Goal: Task Accomplishment & Management: Manage account settings

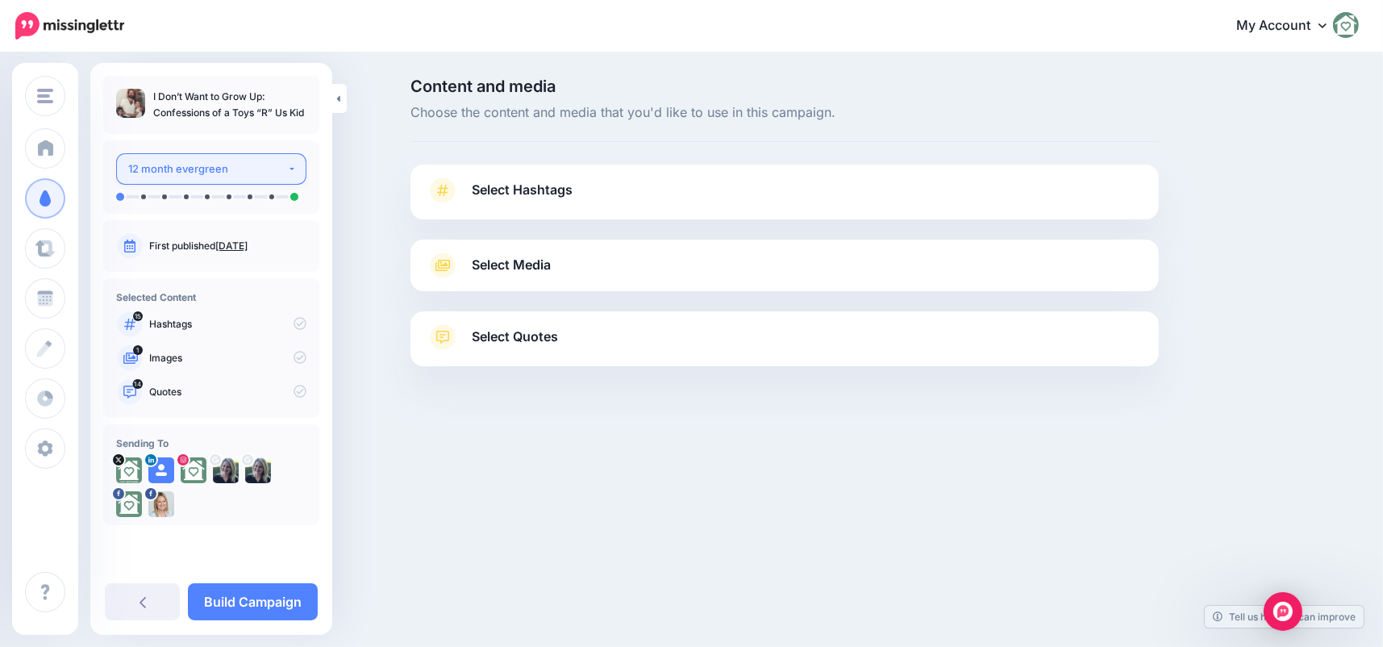
click at [299, 173] on button "12 month evergreen" at bounding box center [211, 168] width 190 height 31
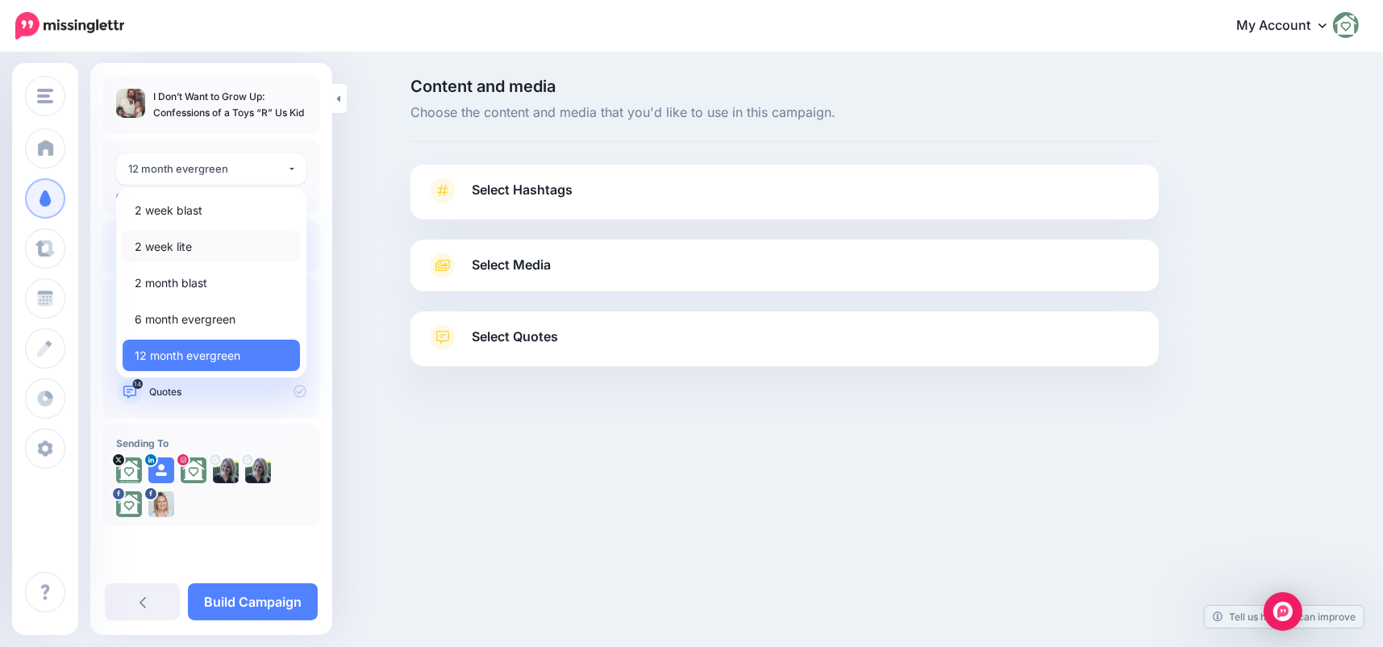
click at [160, 238] on span "2 week lite" at bounding box center [163, 246] width 57 height 19
select select "******"
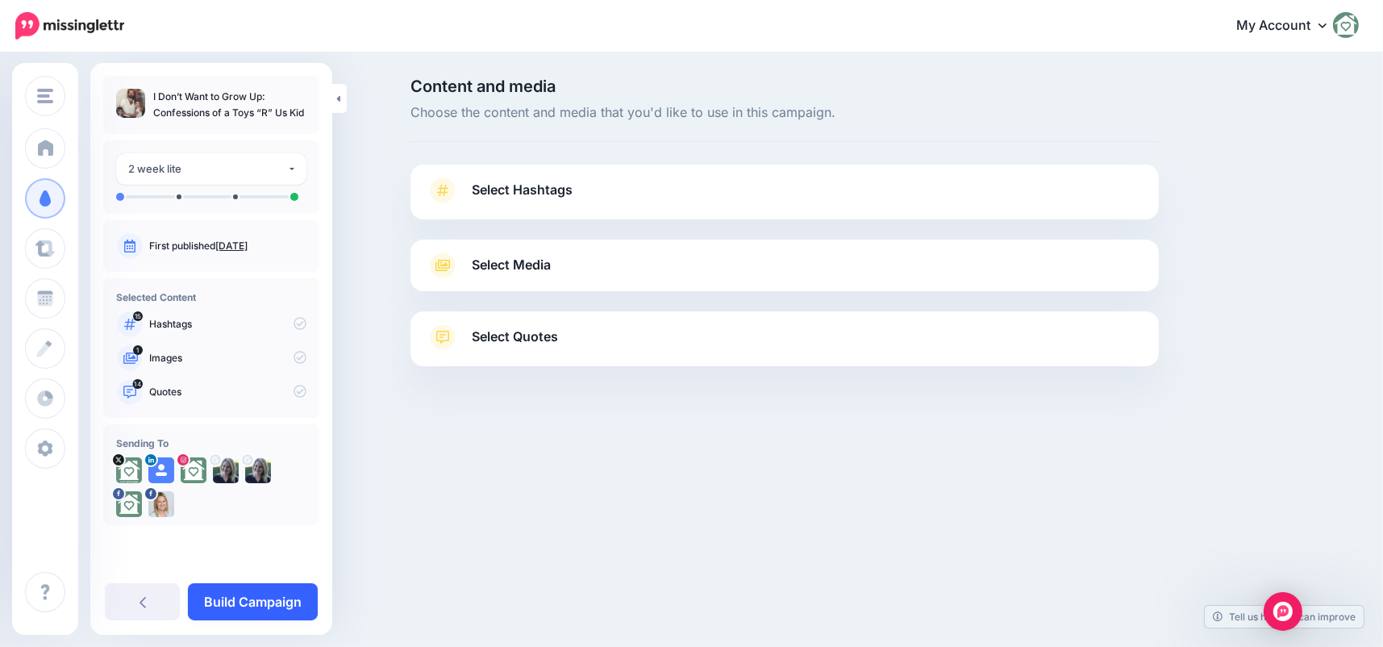
click at [216, 609] on link "Build Campaign" at bounding box center [253, 601] width 130 height 37
click at [512, 192] on span "Select Hashtags" at bounding box center [522, 190] width 101 height 22
click at [462, 185] on link "Select Hashtags" at bounding box center [784, 198] width 716 height 42
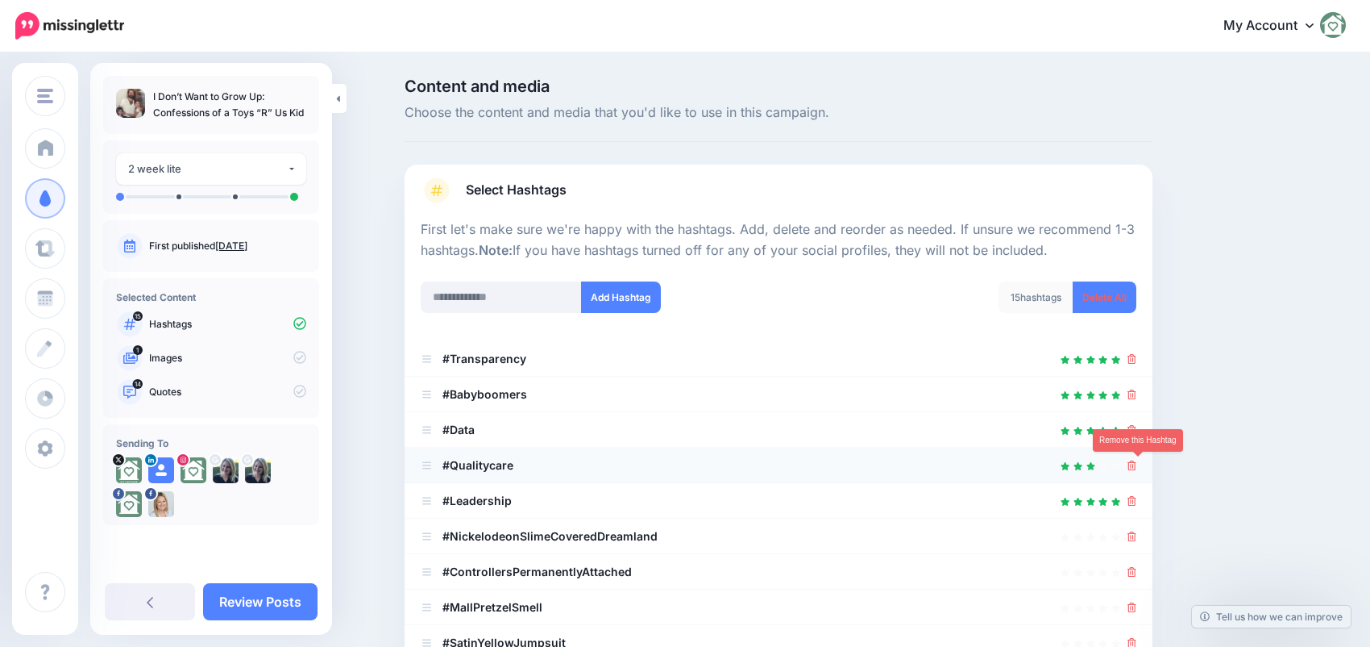
click at [1136, 460] on icon at bounding box center [1132, 465] width 9 height 10
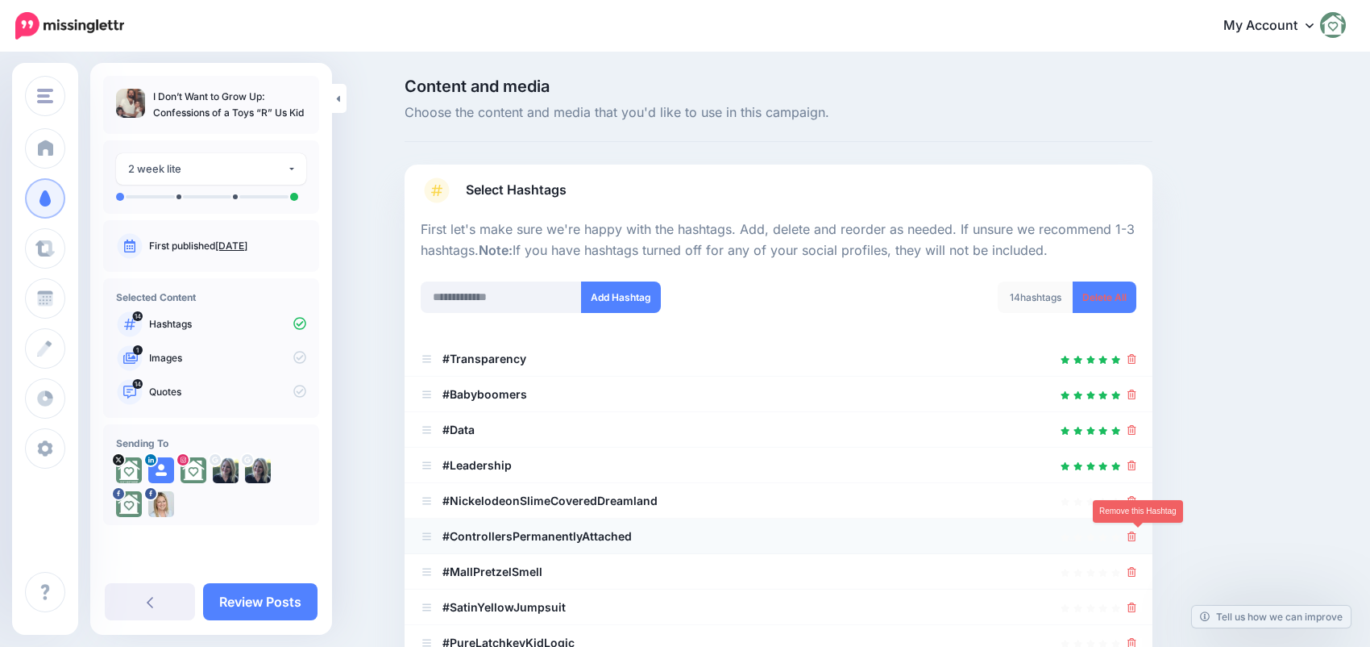
click at [1137, 531] on icon at bounding box center [1132, 536] width 9 height 10
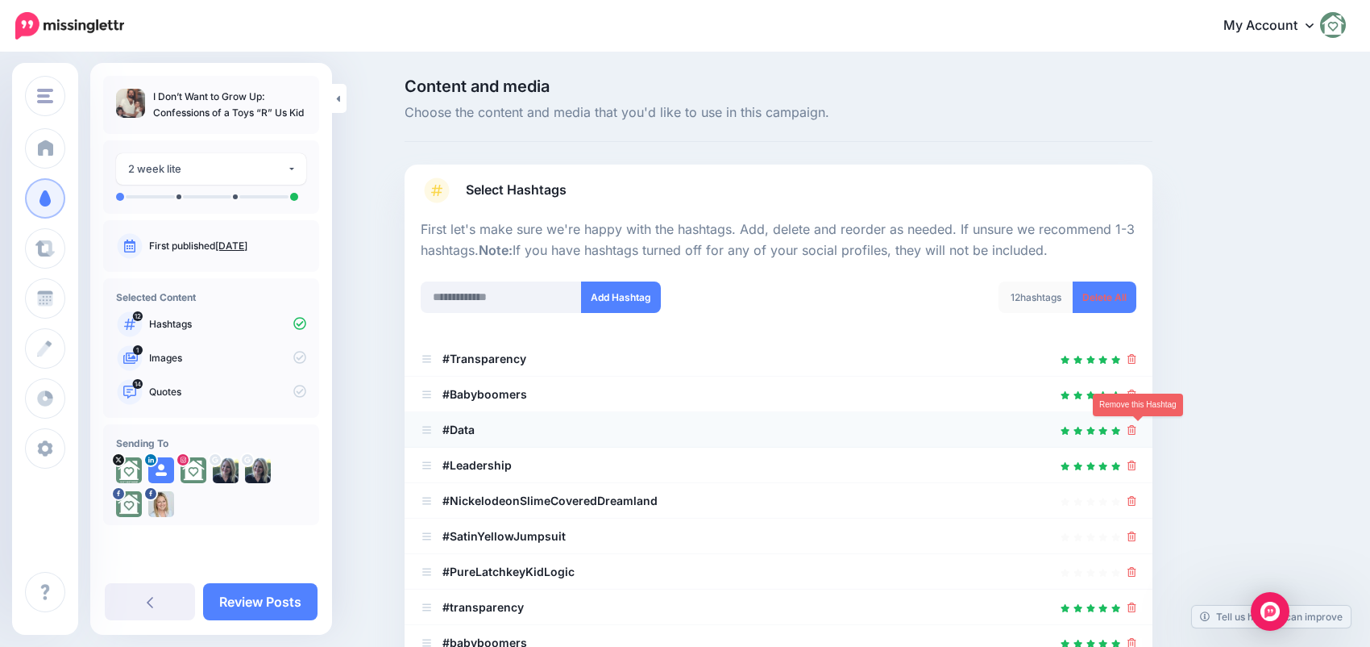
click at [1137, 430] on icon at bounding box center [1132, 430] width 9 height 10
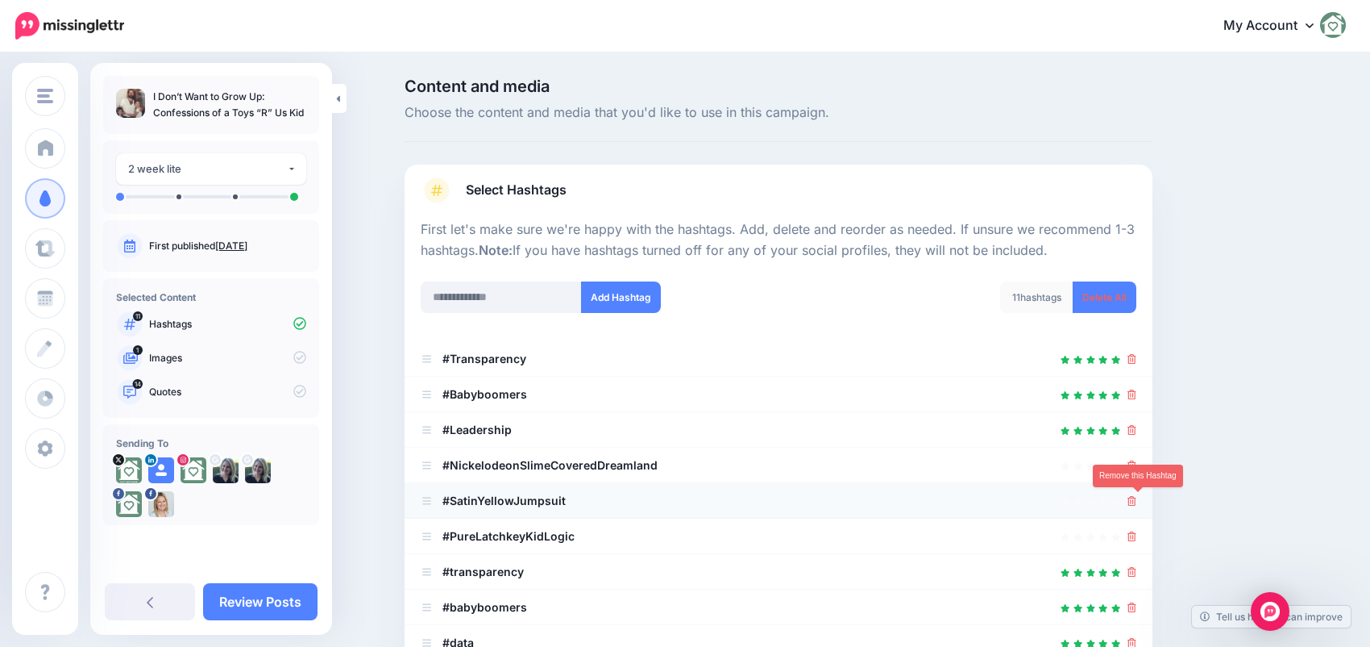
click at [1136, 501] on icon at bounding box center [1132, 501] width 9 height 10
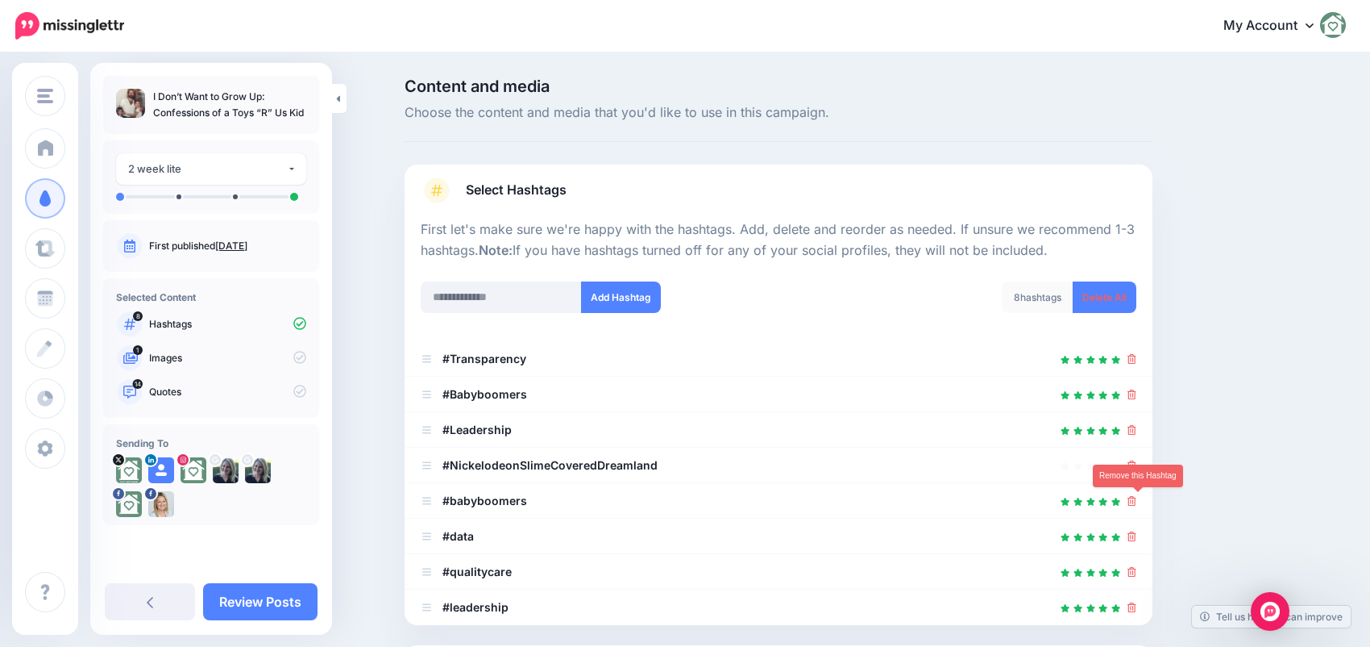
click at [1136, 501] on icon at bounding box center [1132, 501] width 9 height 10
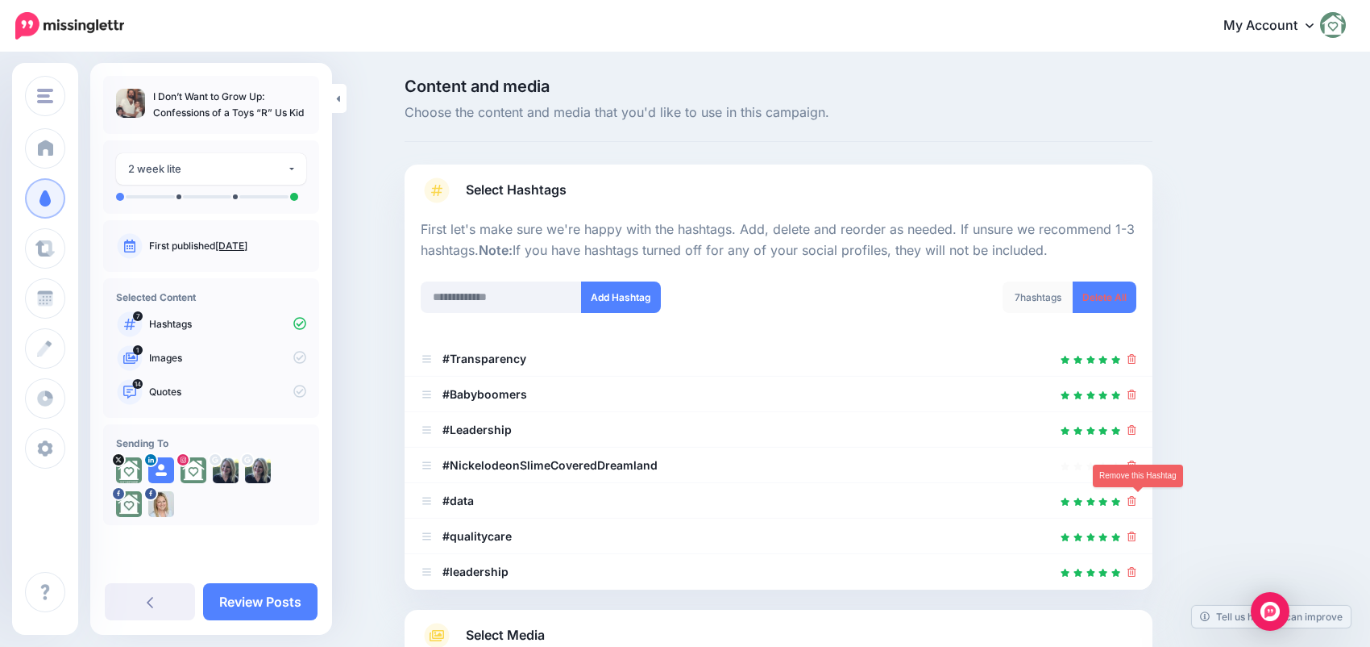
click at [1136, 501] on icon at bounding box center [1132, 501] width 9 height 10
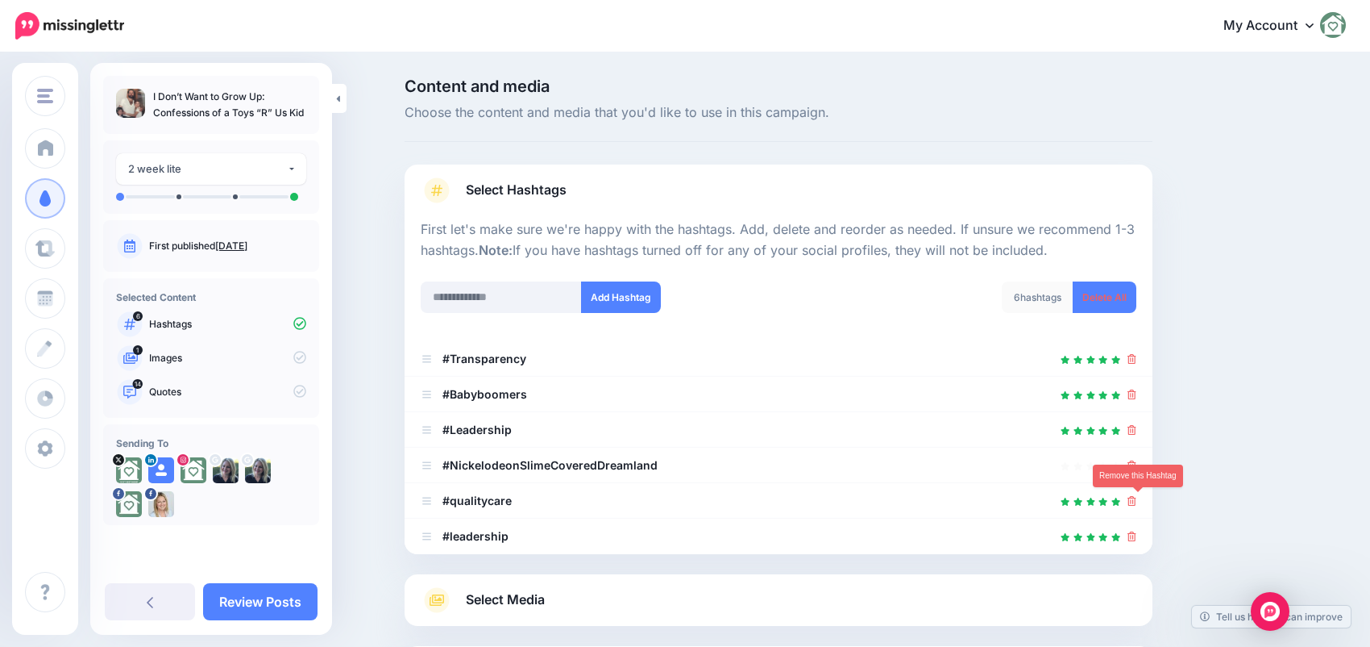
click at [1136, 501] on icon at bounding box center [1132, 501] width 9 height 10
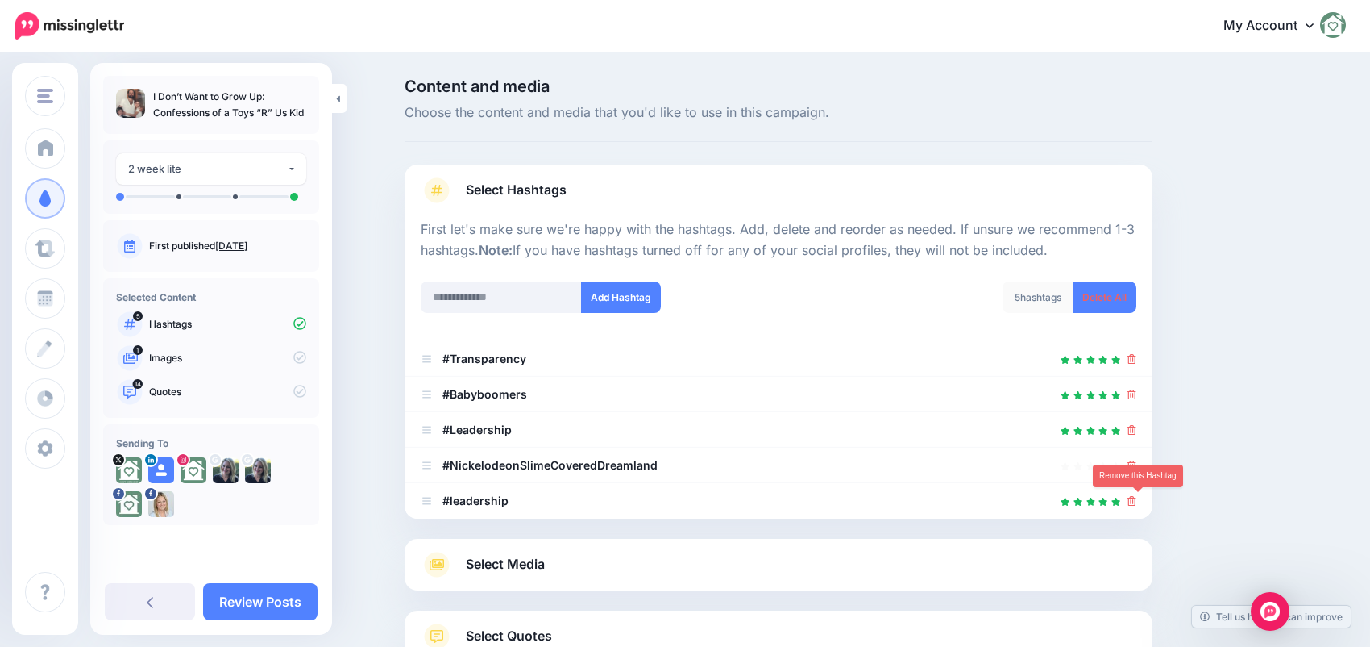
click at [1136, 501] on icon at bounding box center [1132, 501] width 9 height 10
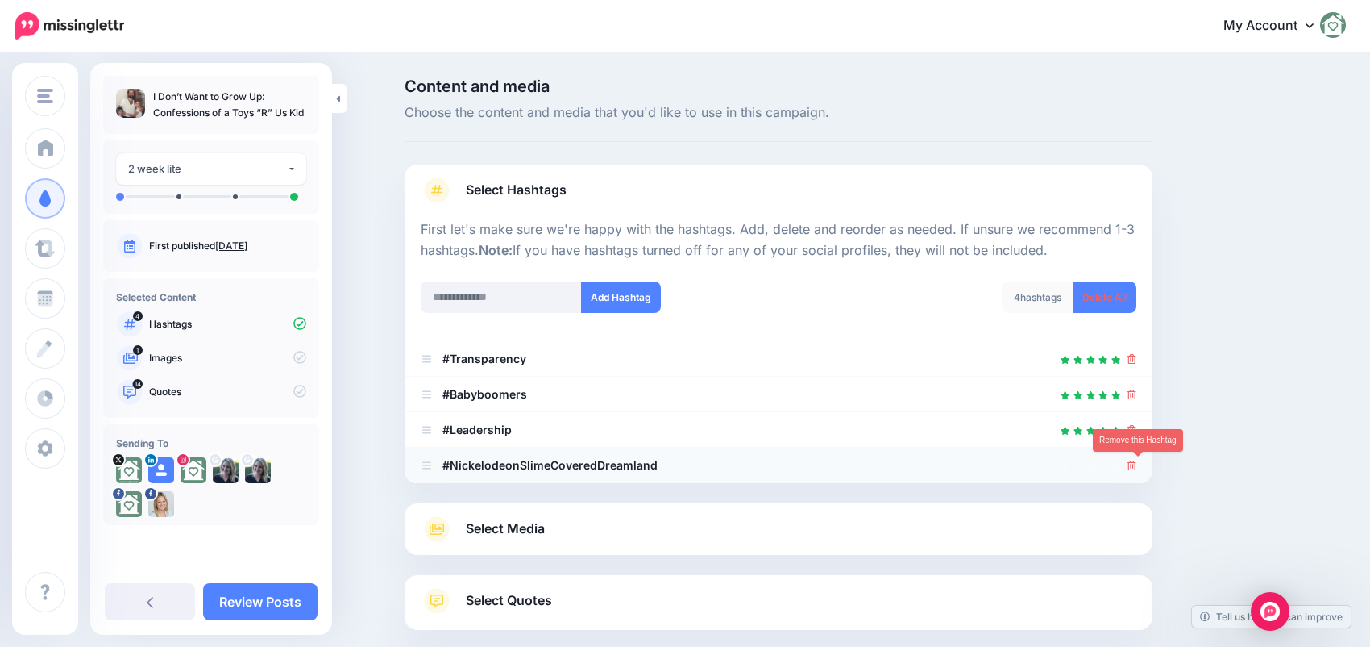
click at [1135, 466] on icon at bounding box center [1132, 465] width 9 height 10
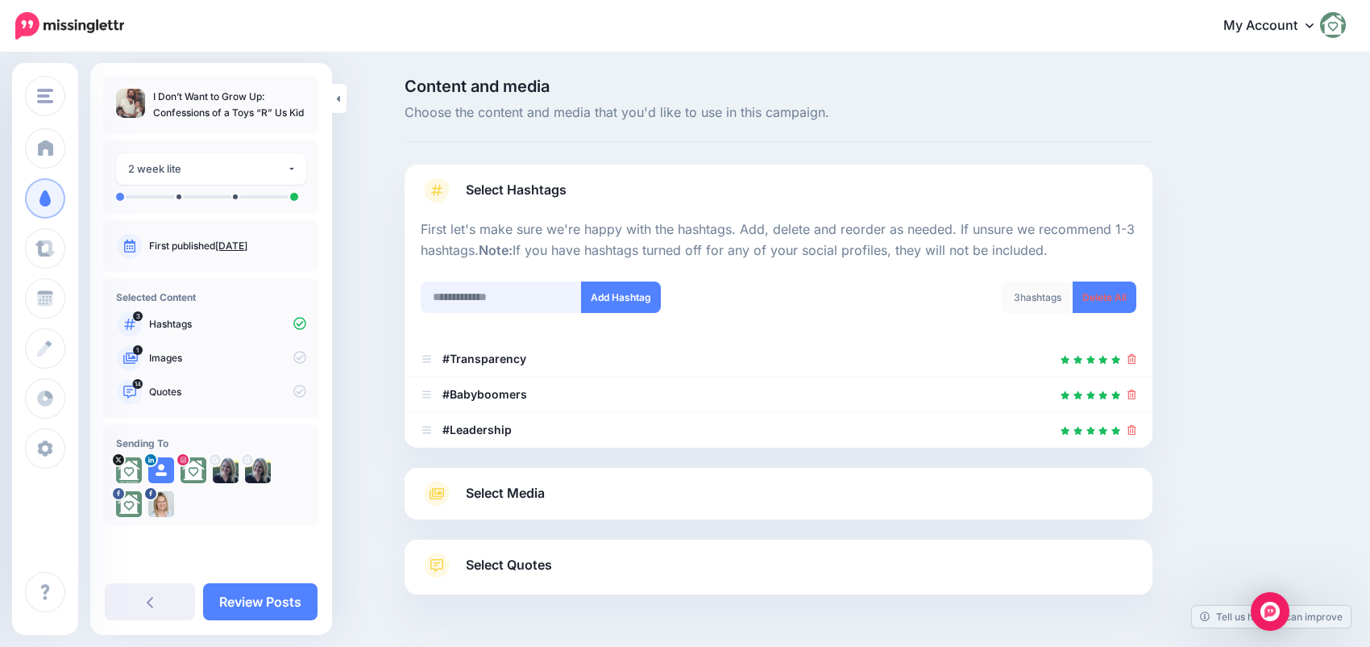
click at [497, 294] on input "text" at bounding box center [501, 296] width 161 height 31
type input "******"
click at [624, 310] on button "Add Hashtag" at bounding box center [621, 296] width 80 height 31
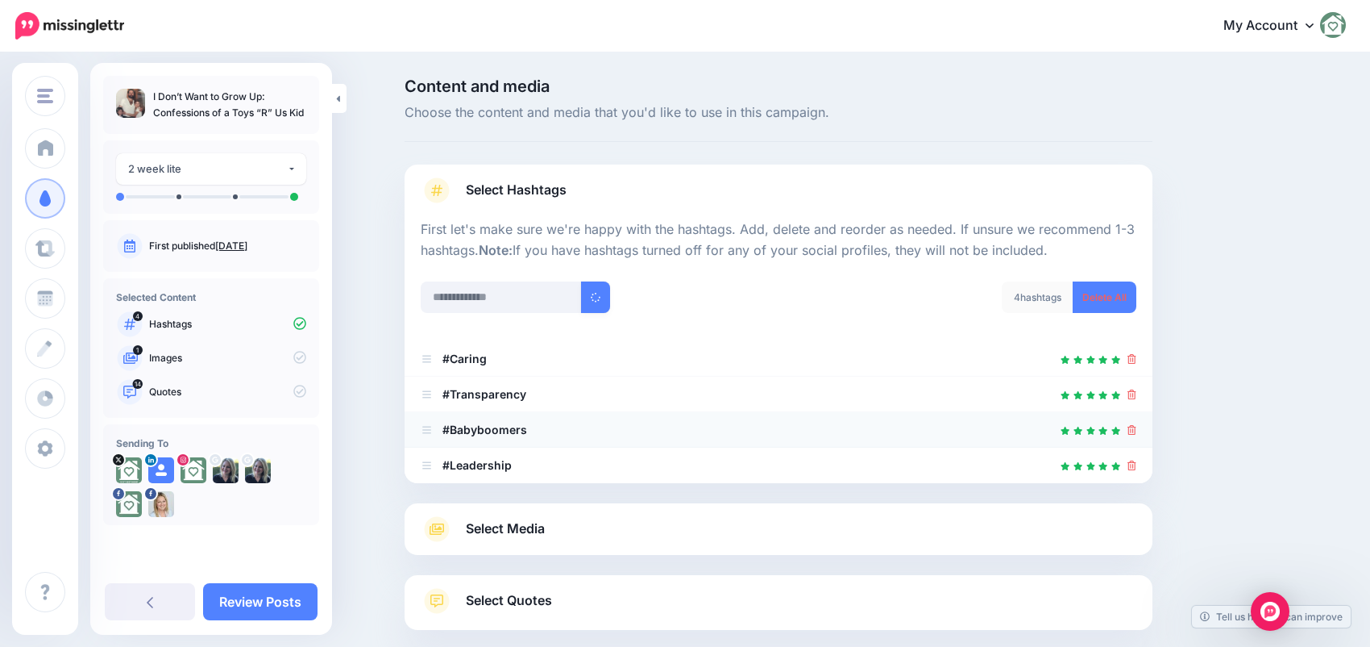
scroll to position [87, 0]
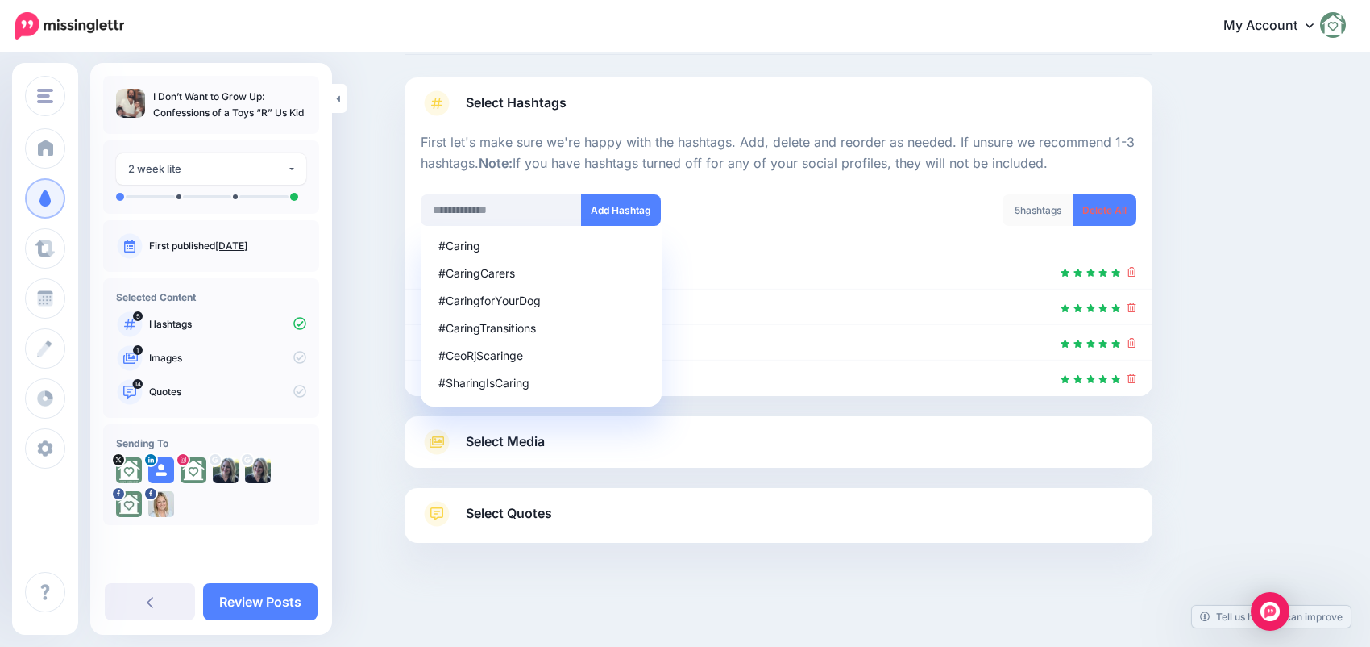
click at [502, 443] on span "Select Media" at bounding box center [505, 441] width 79 height 22
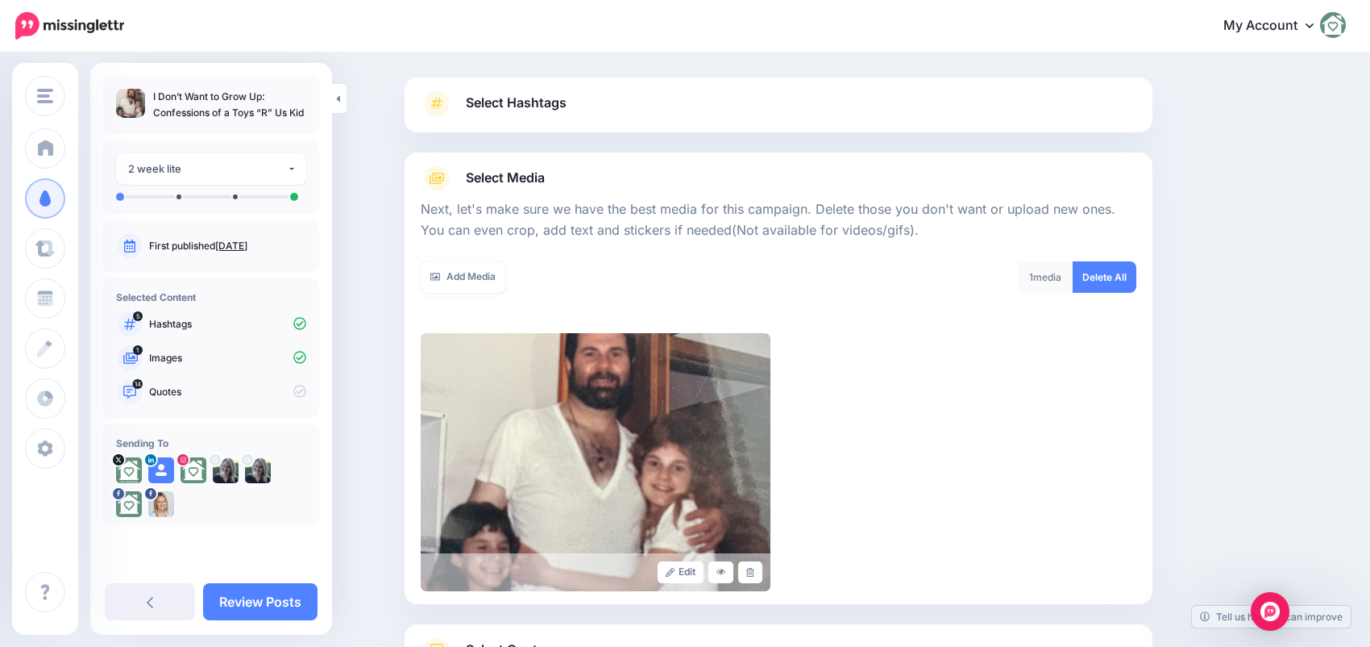
click at [362, 215] on div "Content and media Choose the content and media that you'd like to use in this c…" at bounding box center [685, 375] width 1370 height 817
drag, startPoint x: 1290, startPoint y: 320, endPoint x: 1234, endPoint y: 326, distance: 56.0
click at [1290, 321] on div "Content and media Choose the content and media that you'd like to use in this c…" at bounding box center [856, 375] width 927 height 768
click at [497, 106] on span "Select Hashtags" at bounding box center [516, 103] width 101 height 22
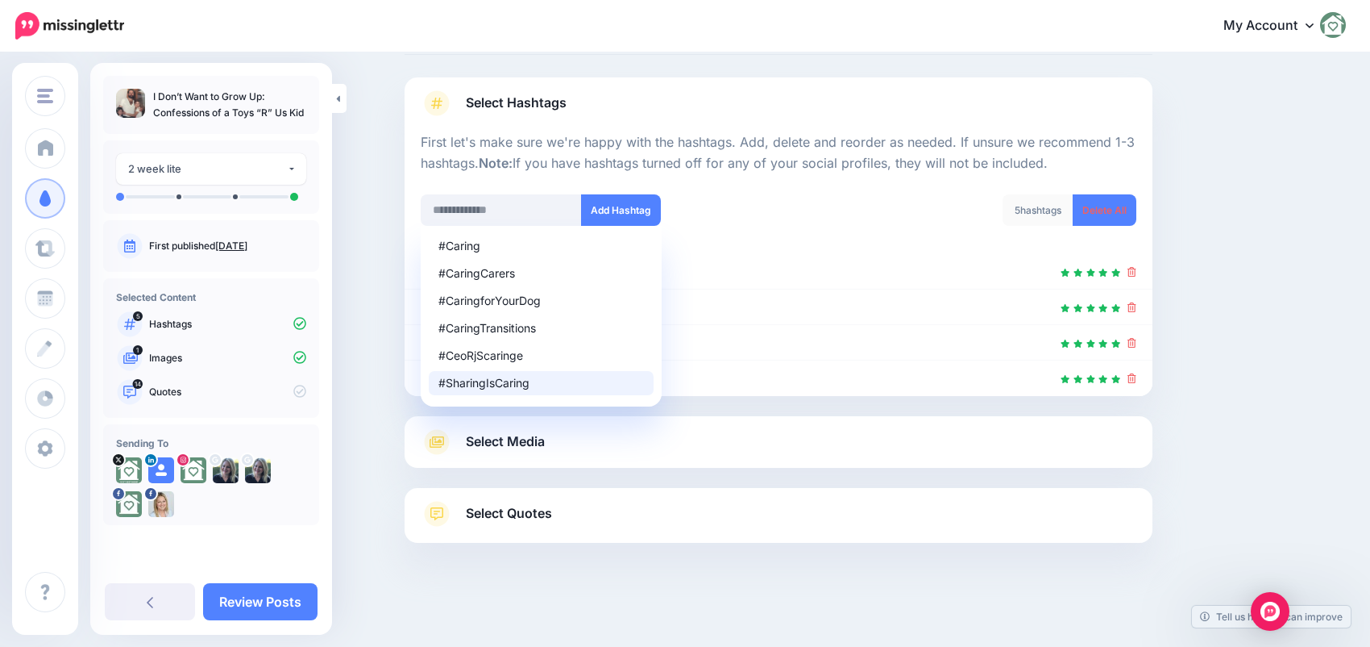
click at [506, 520] on span "Select Quotes" at bounding box center [509, 513] width 86 height 22
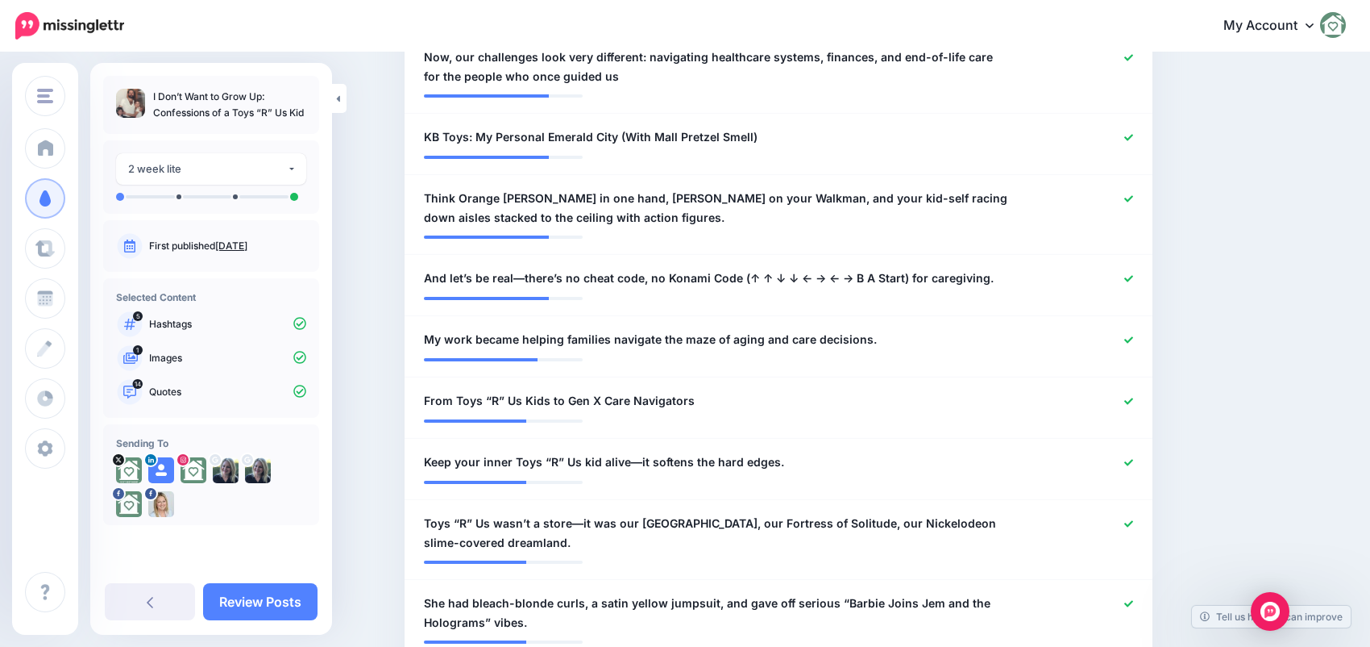
scroll to position [726, 0]
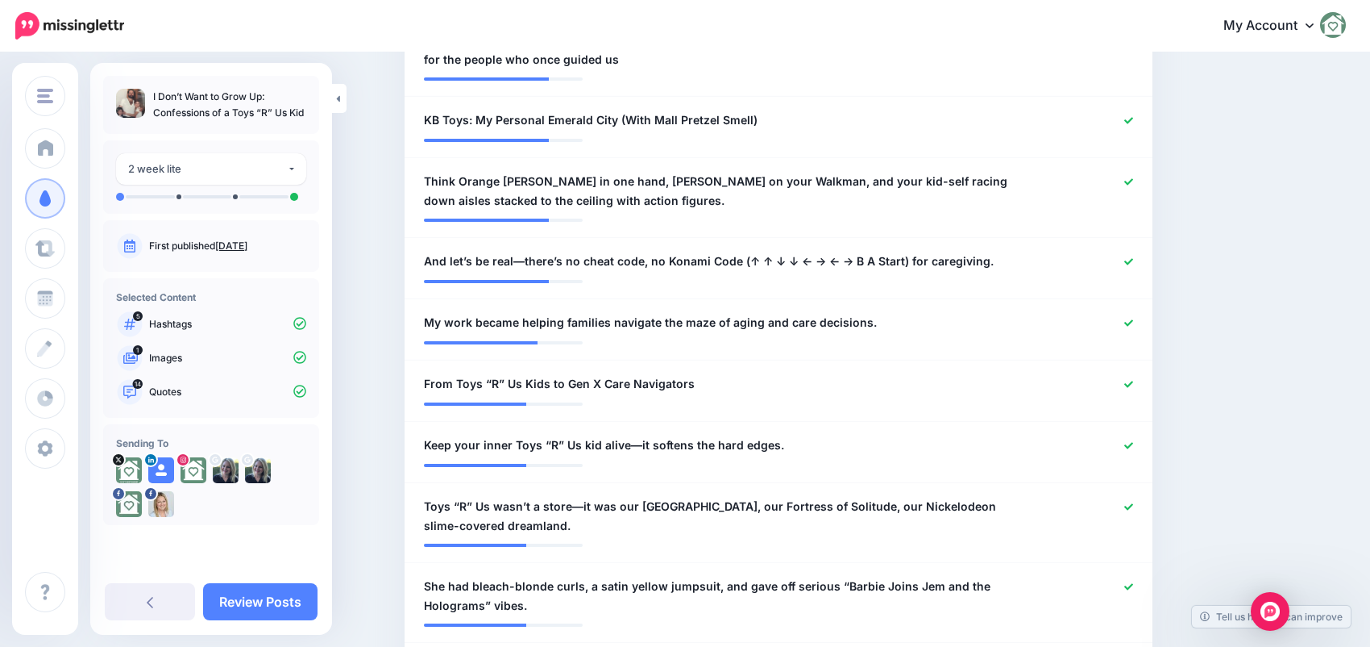
click at [174, 195] on ul at bounding box center [211, 197] width 190 height 8
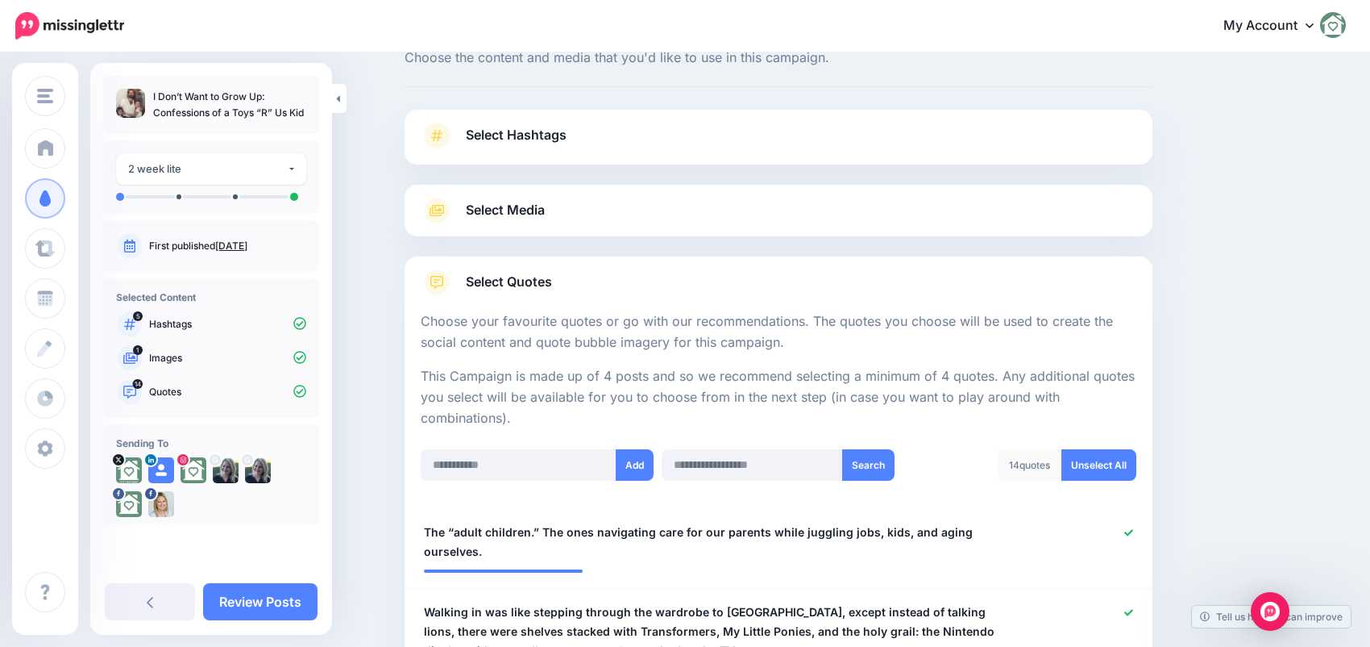
scroll to position [0, 0]
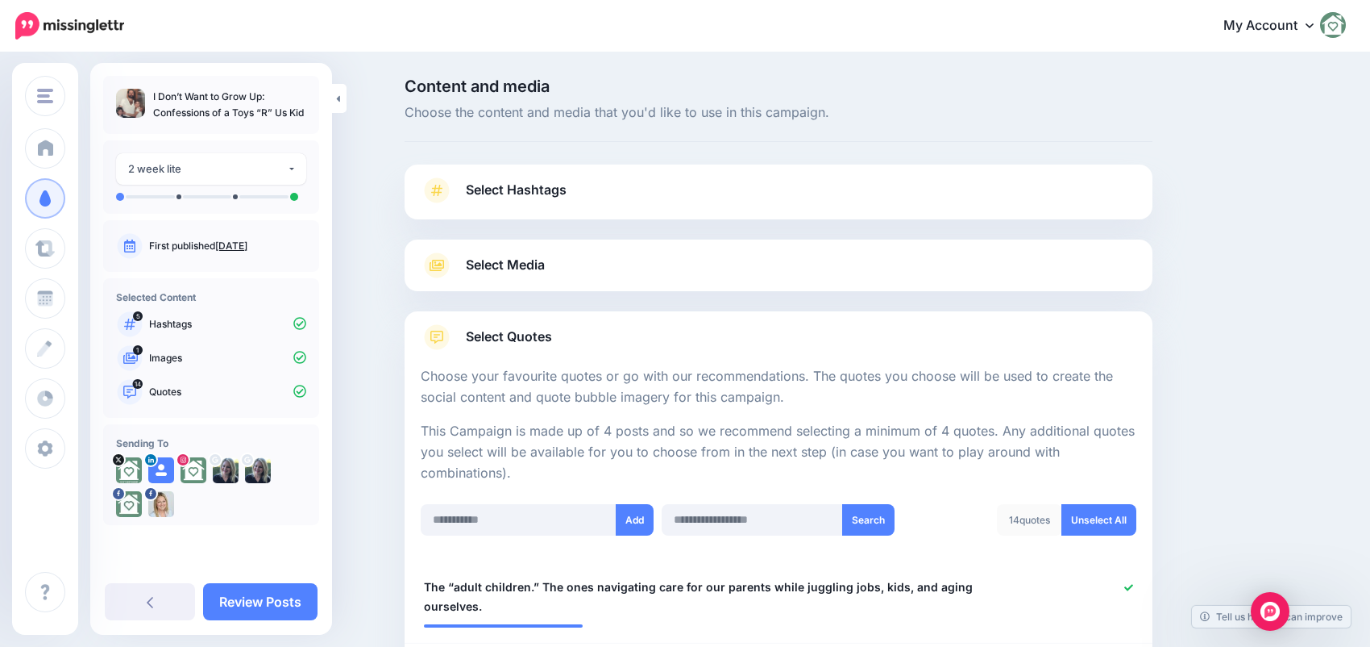
click at [624, 202] on link "Select Hashtags" at bounding box center [779, 198] width 716 height 42
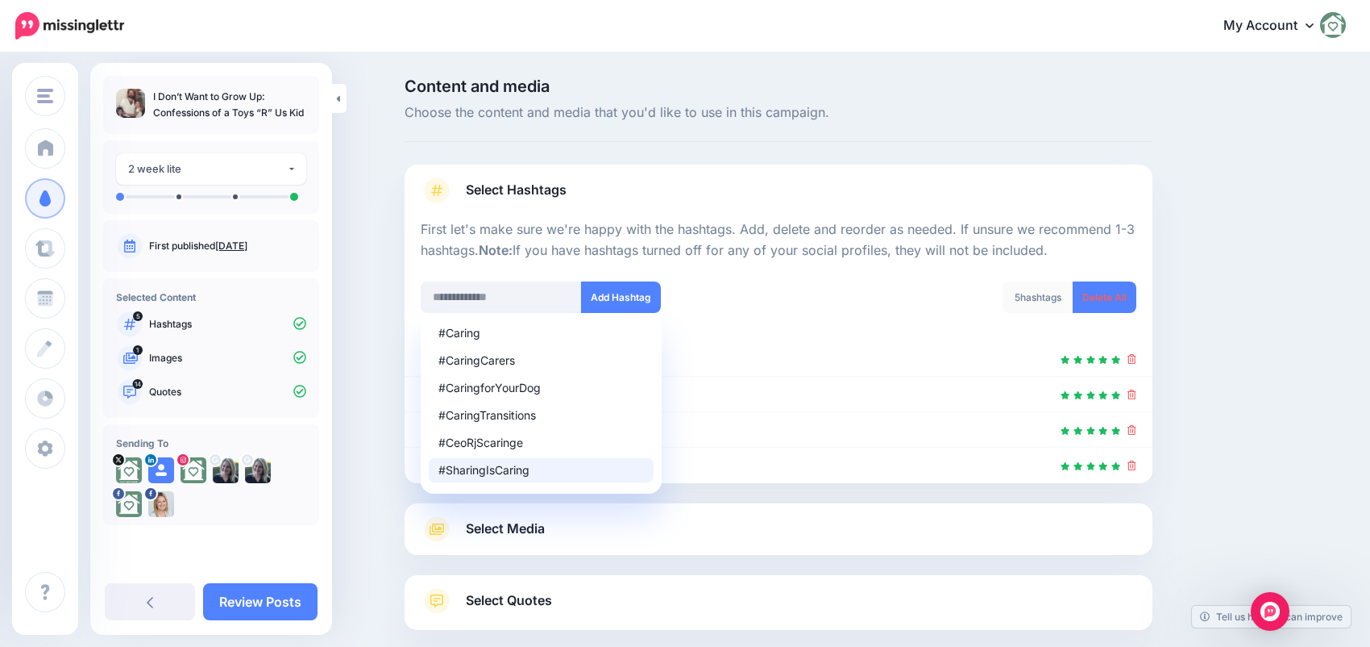
click at [539, 186] on span "Select Hashtags" at bounding box center [516, 190] width 101 height 22
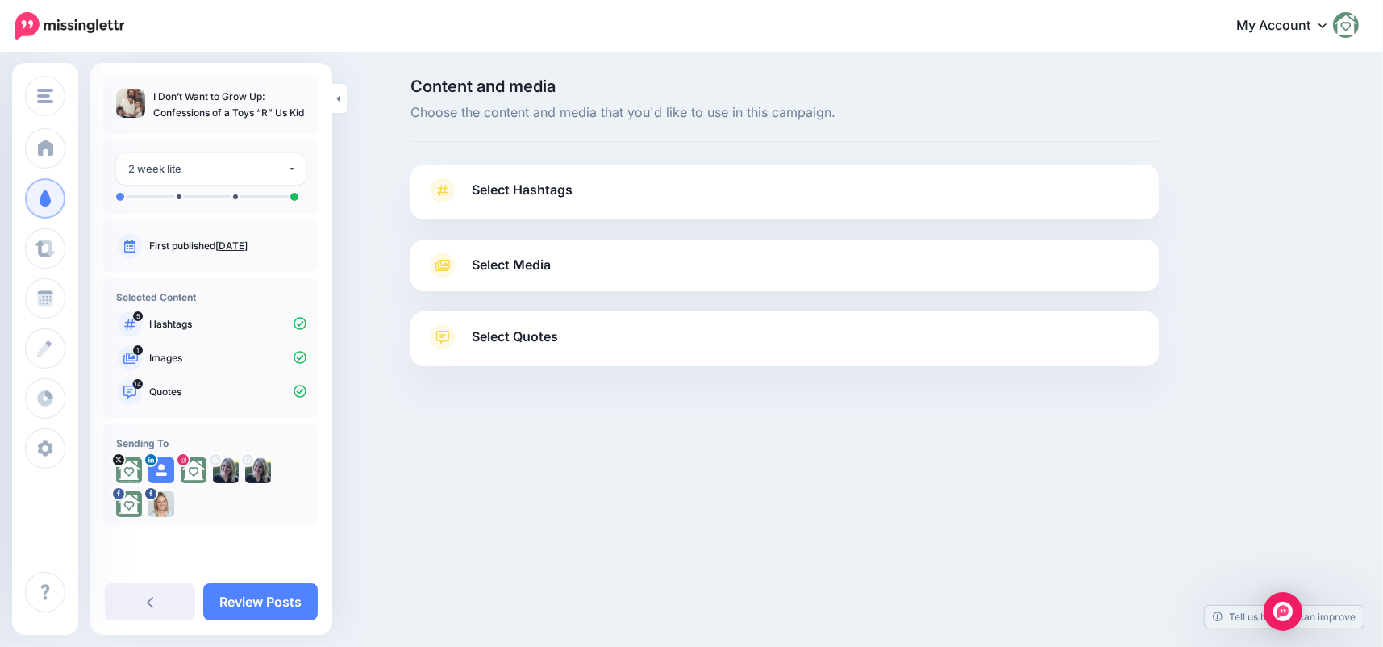
click at [170, 195] on li at bounding box center [150, 196] width 49 height 3
click at [227, 197] on li at bounding box center [207, 196] width 49 height 3
click at [299, 200] on ul at bounding box center [211, 197] width 190 height 8
click at [518, 266] on span "Select Media" at bounding box center [511, 265] width 79 height 22
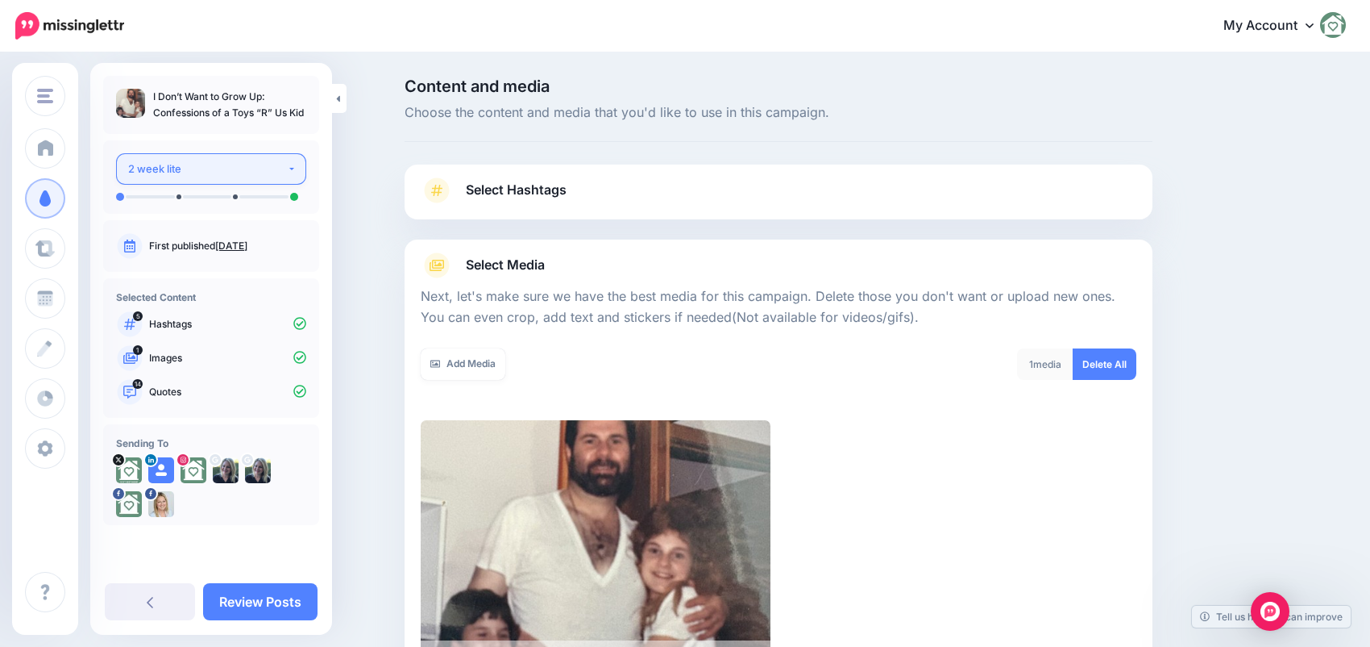
click at [158, 178] on button "2 week lite" at bounding box center [211, 168] width 190 height 31
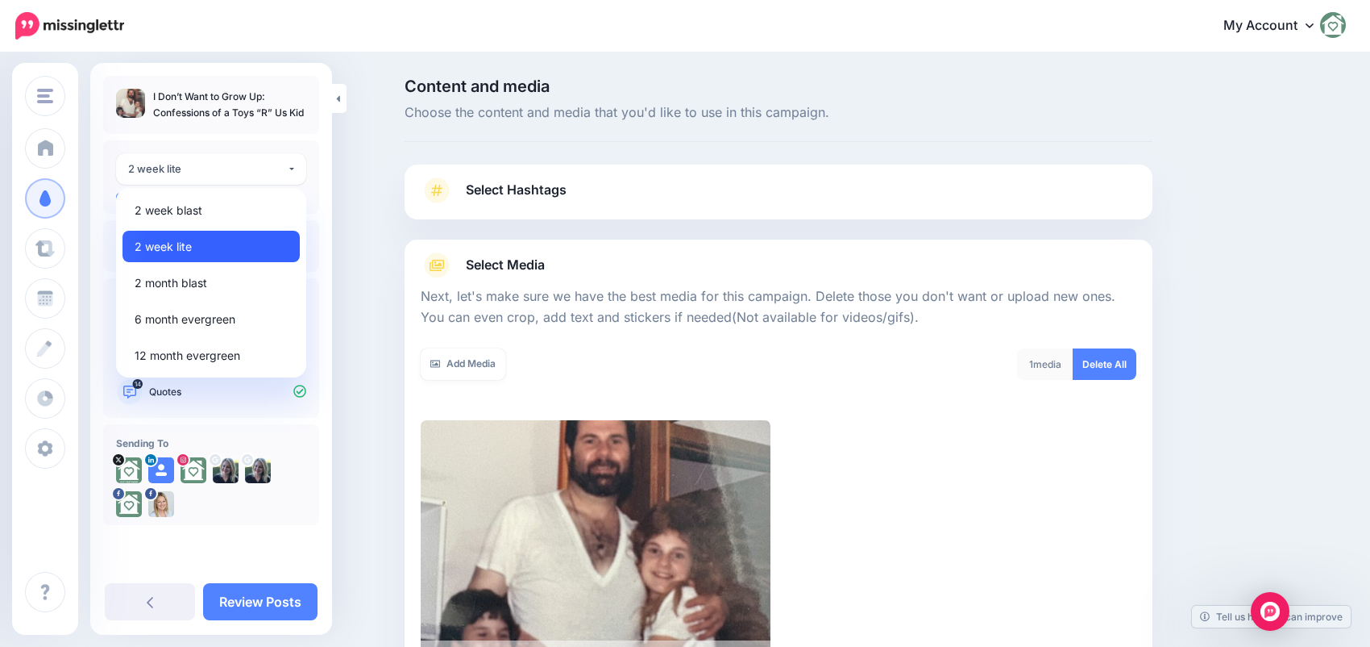
click at [156, 243] on span "2 week lite" at bounding box center [163, 246] width 57 height 19
select select "******"
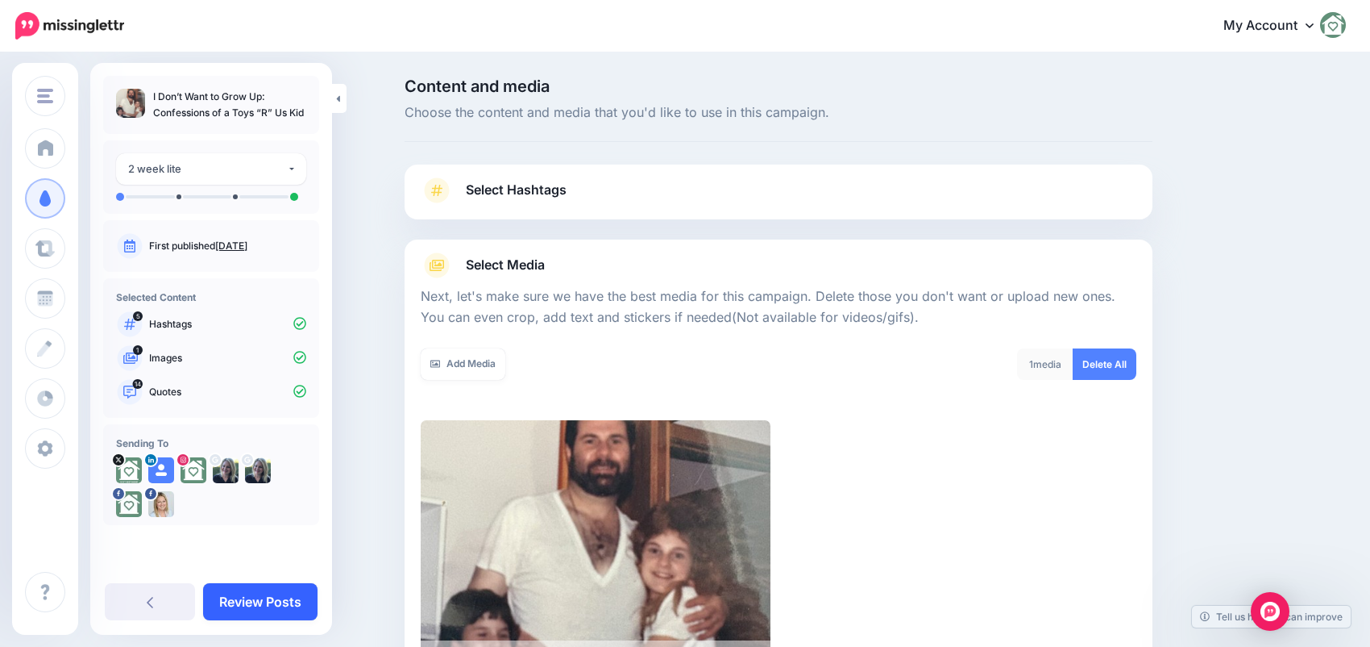
click at [219, 608] on link "Review Posts" at bounding box center [260, 601] width 114 height 37
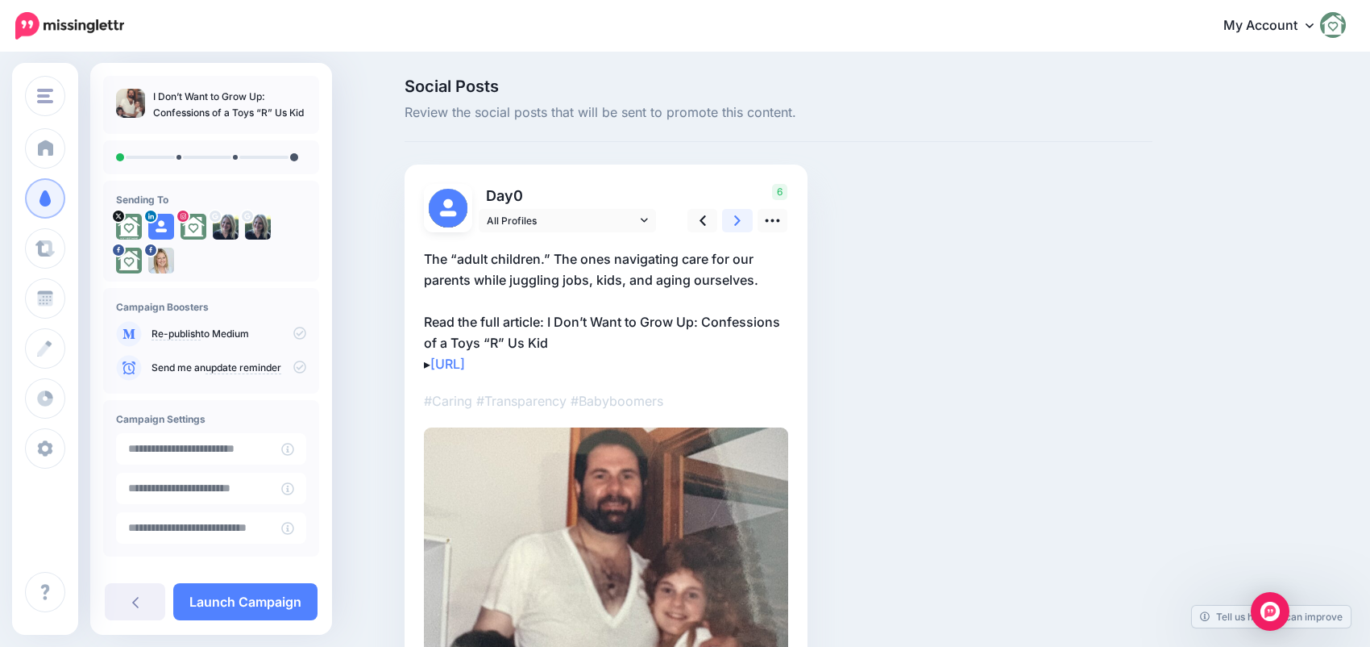
click at [741, 222] on icon at bounding box center [737, 220] width 6 height 17
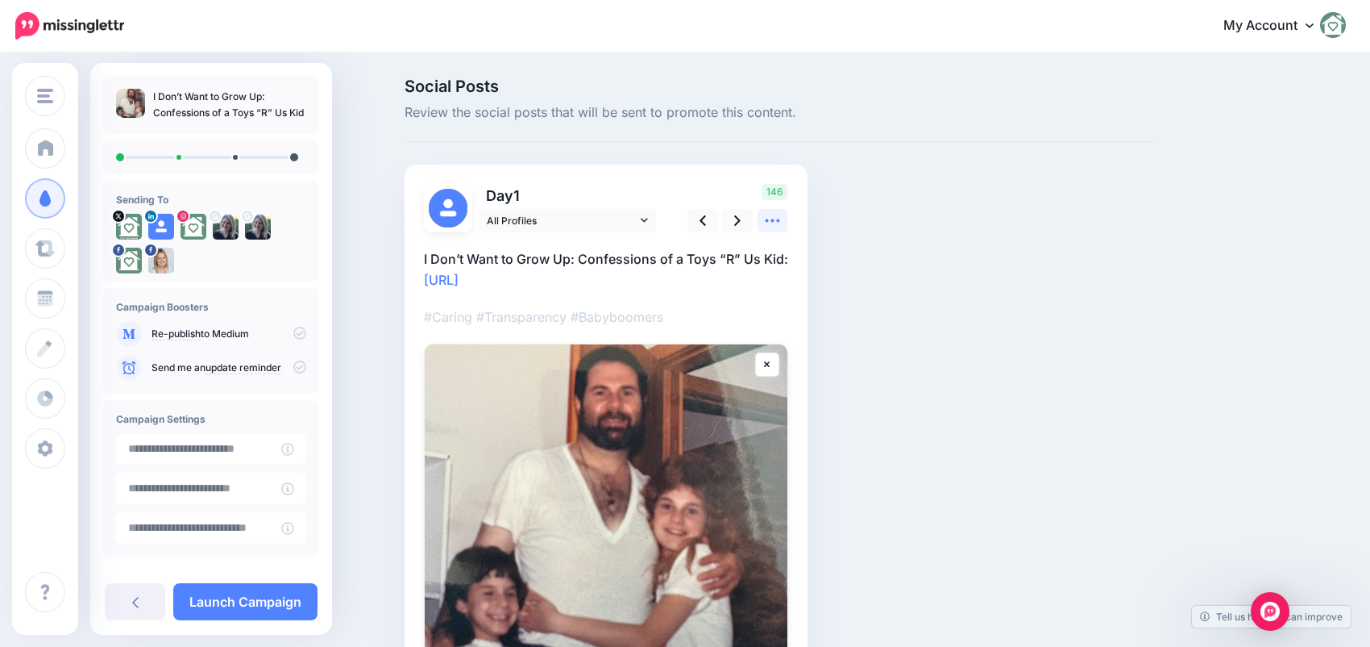
click at [771, 214] on icon at bounding box center [772, 220] width 17 height 17
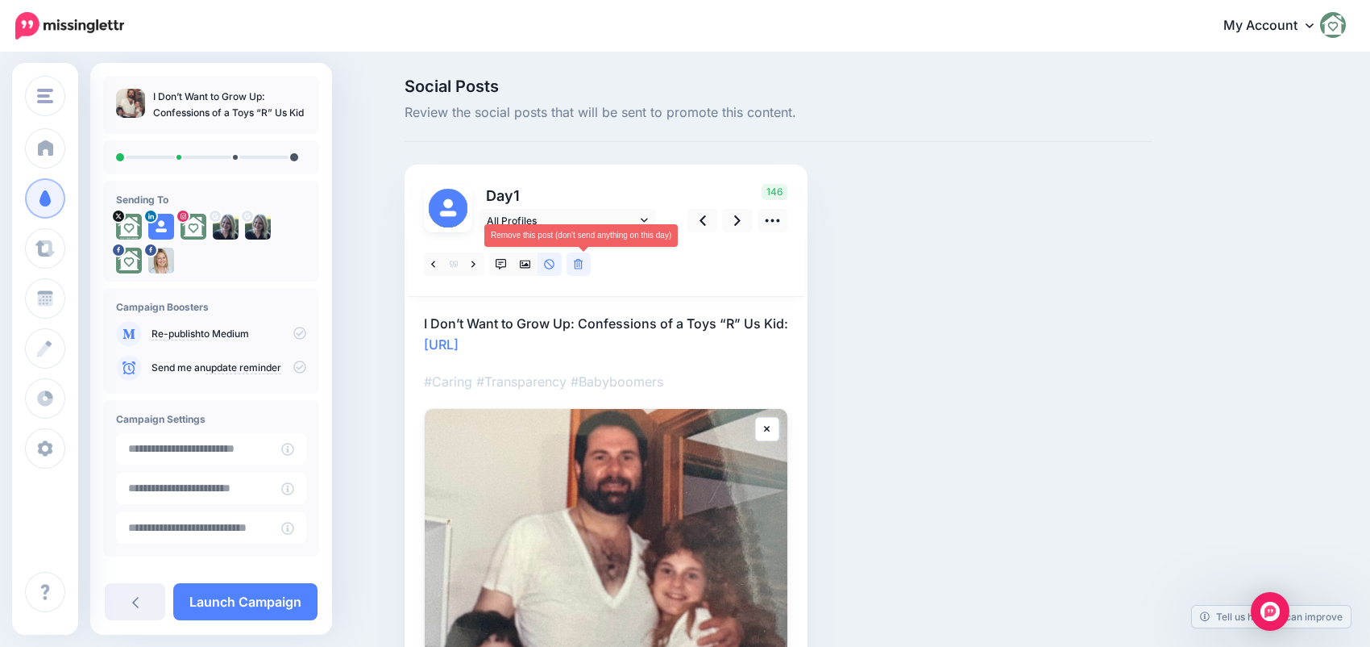
click at [580, 259] on icon at bounding box center [579, 264] width 10 height 11
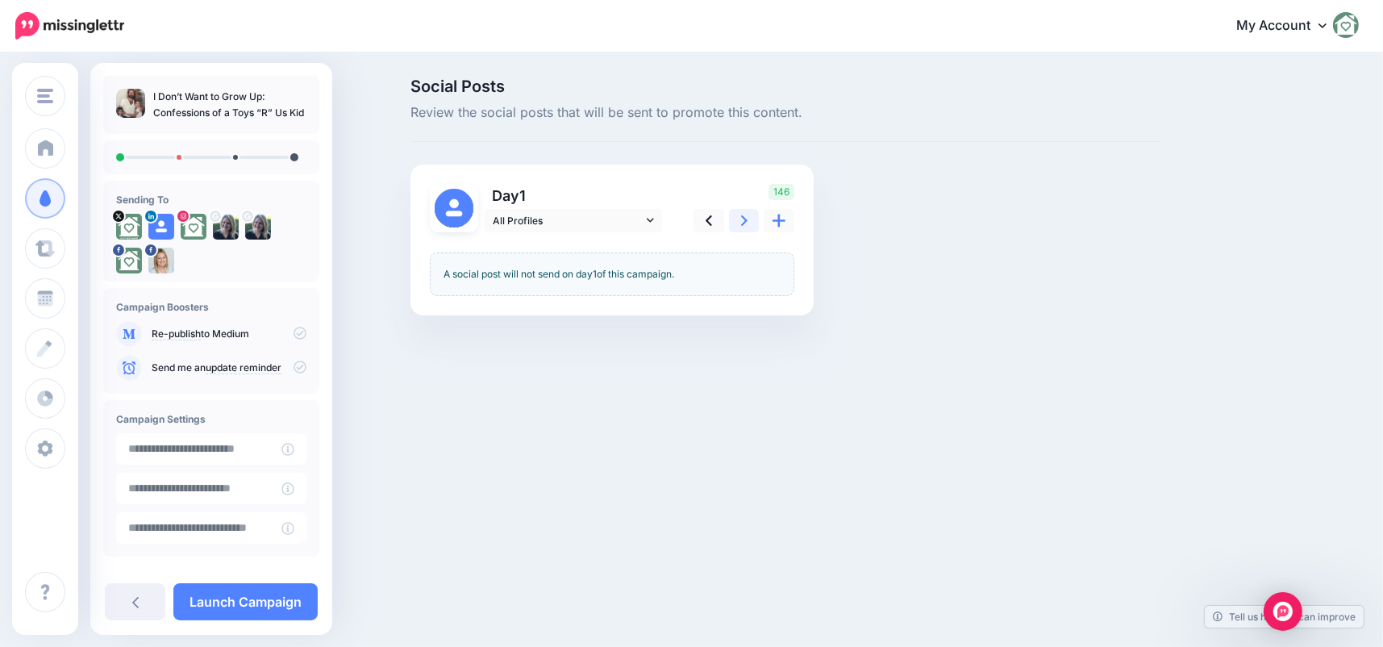
click at [741, 223] on icon at bounding box center [744, 220] width 6 height 17
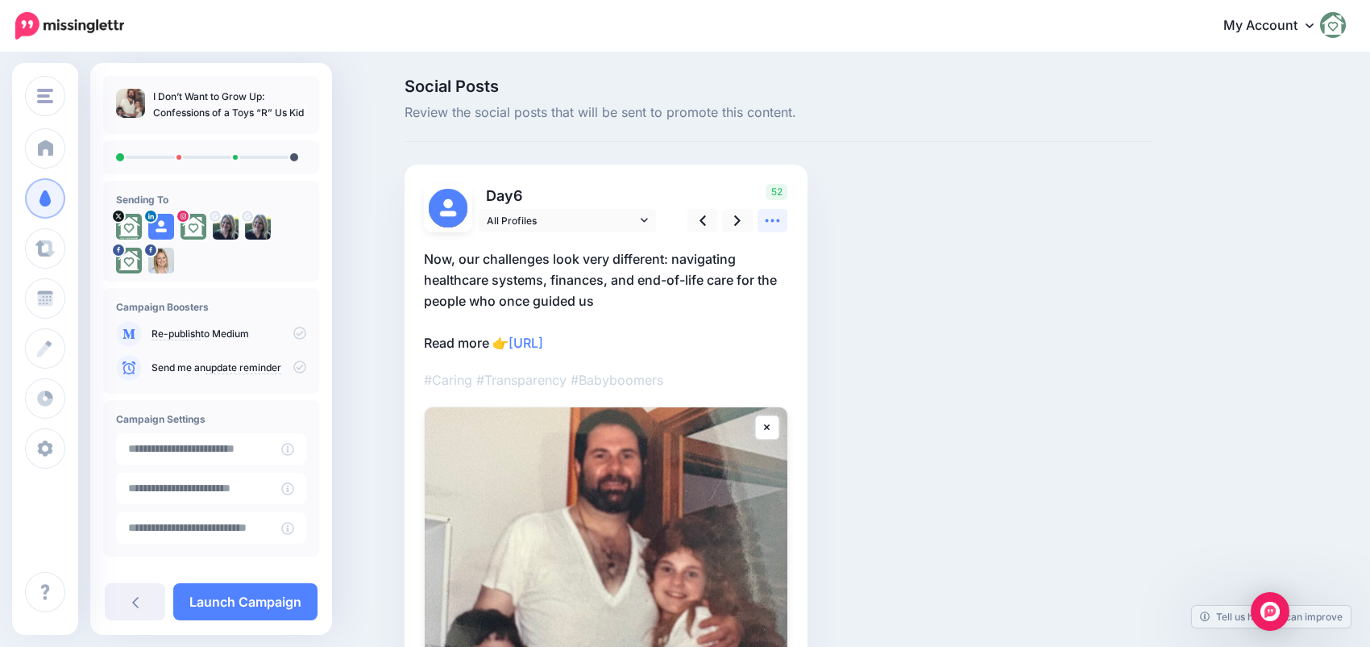
click at [780, 222] on icon at bounding box center [772, 220] width 17 height 17
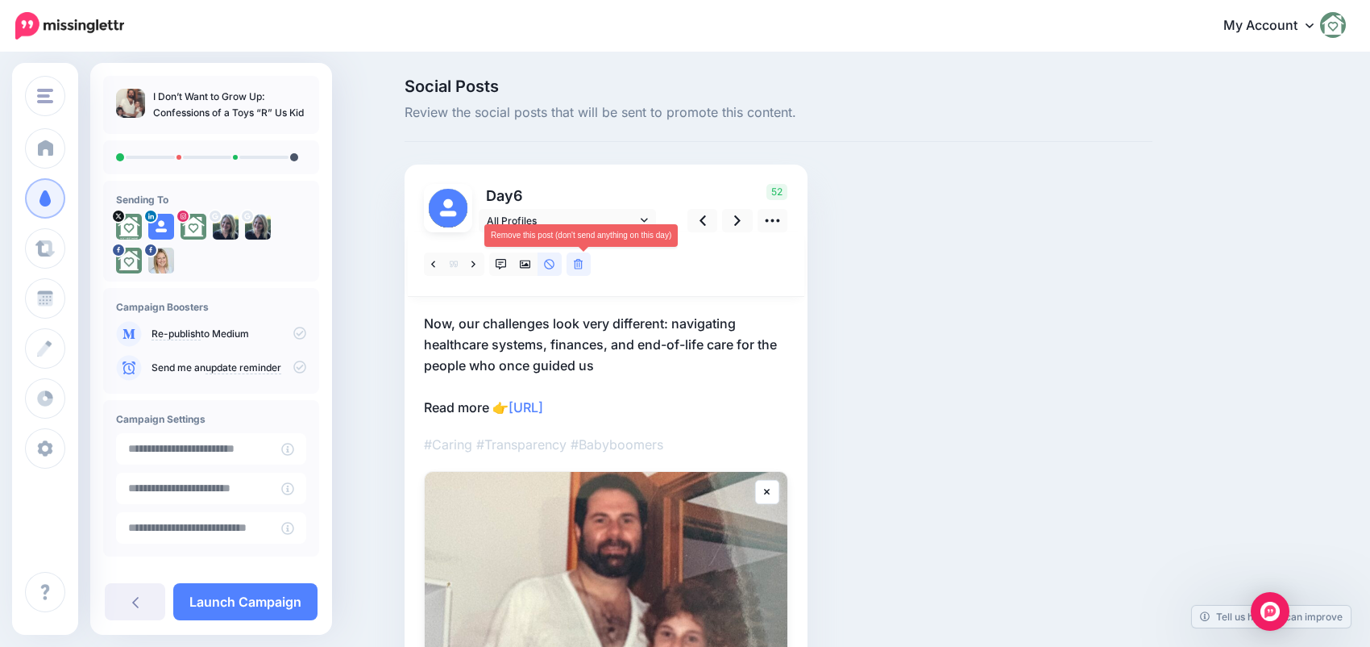
click at [584, 259] on icon at bounding box center [579, 264] width 10 height 11
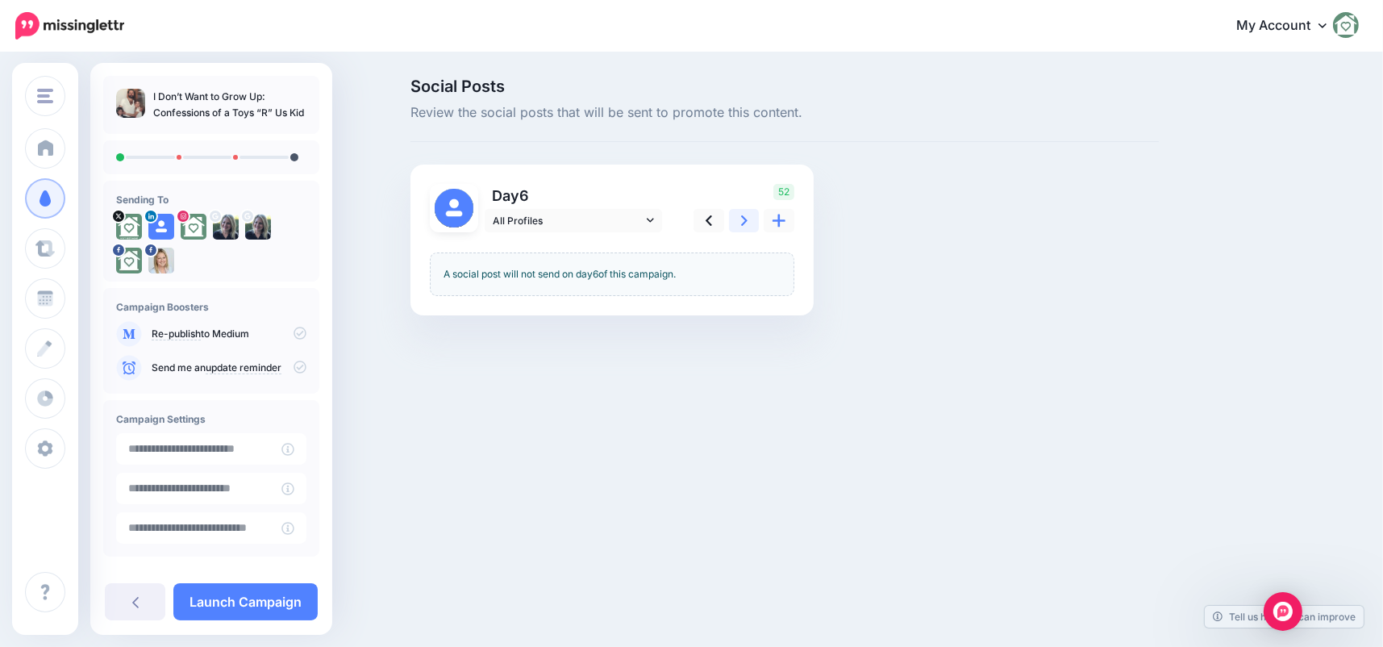
click at [741, 218] on icon at bounding box center [744, 220] width 6 height 17
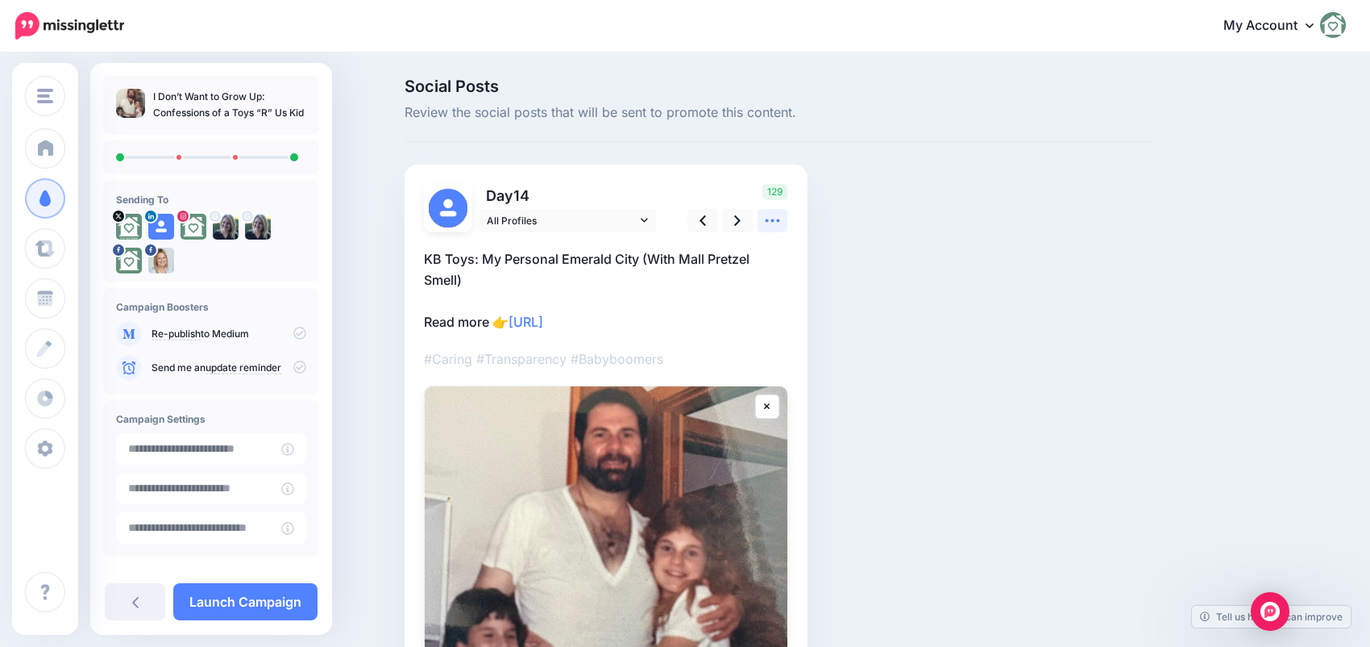
click at [780, 221] on icon at bounding box center [773, 220] width 15 height 3
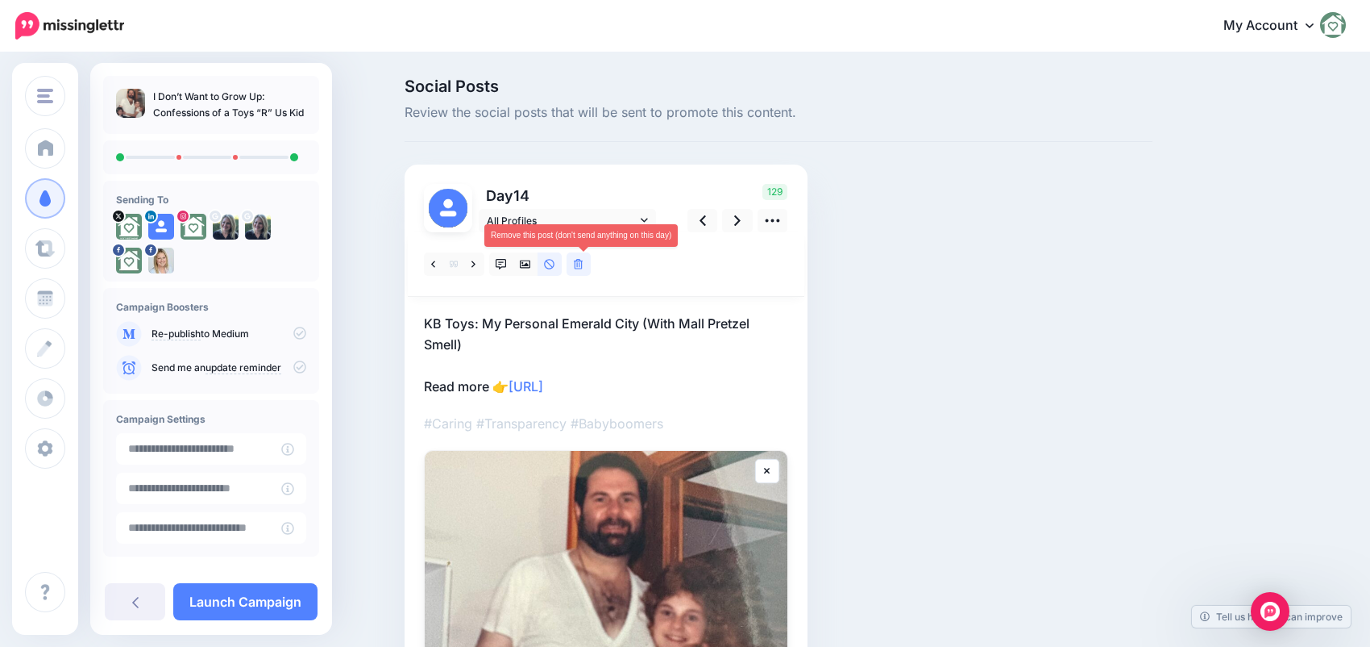
click at [584, 267] on icon at bounding box center [579, 264] width 10 height 11
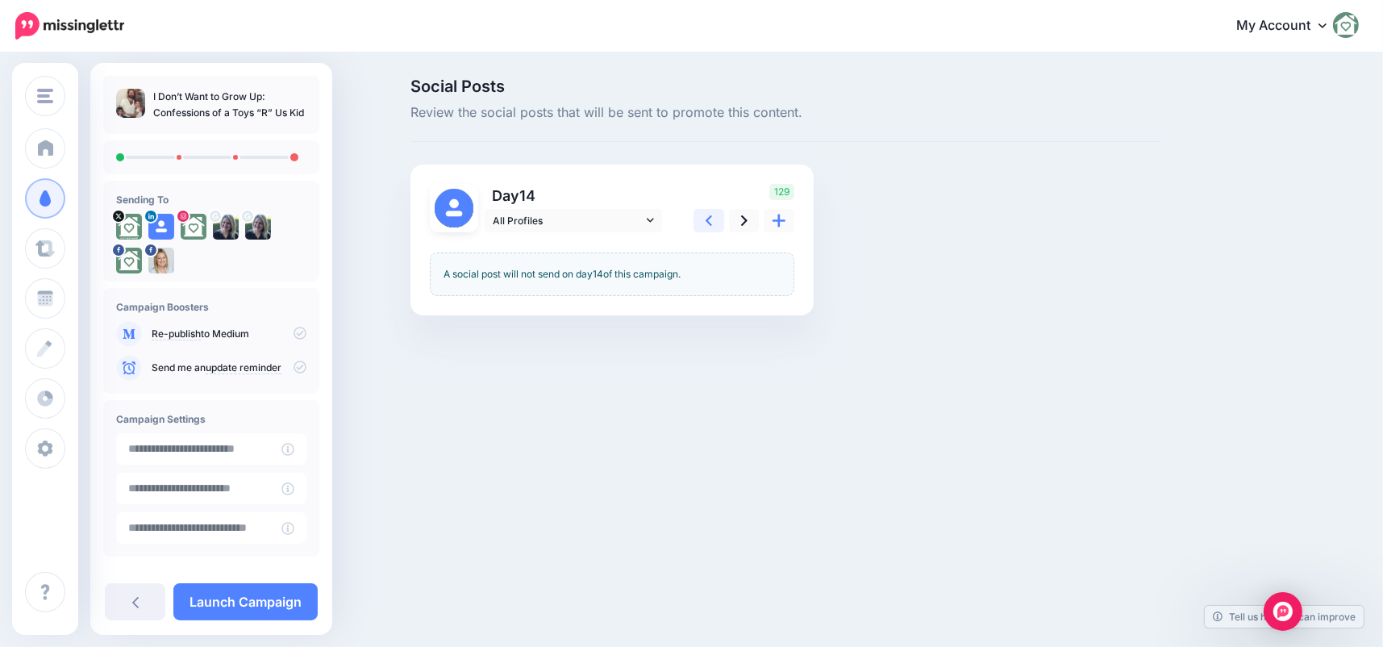
click at [708, 223] on icon at bounding box center [708, 220] width 6 height 17
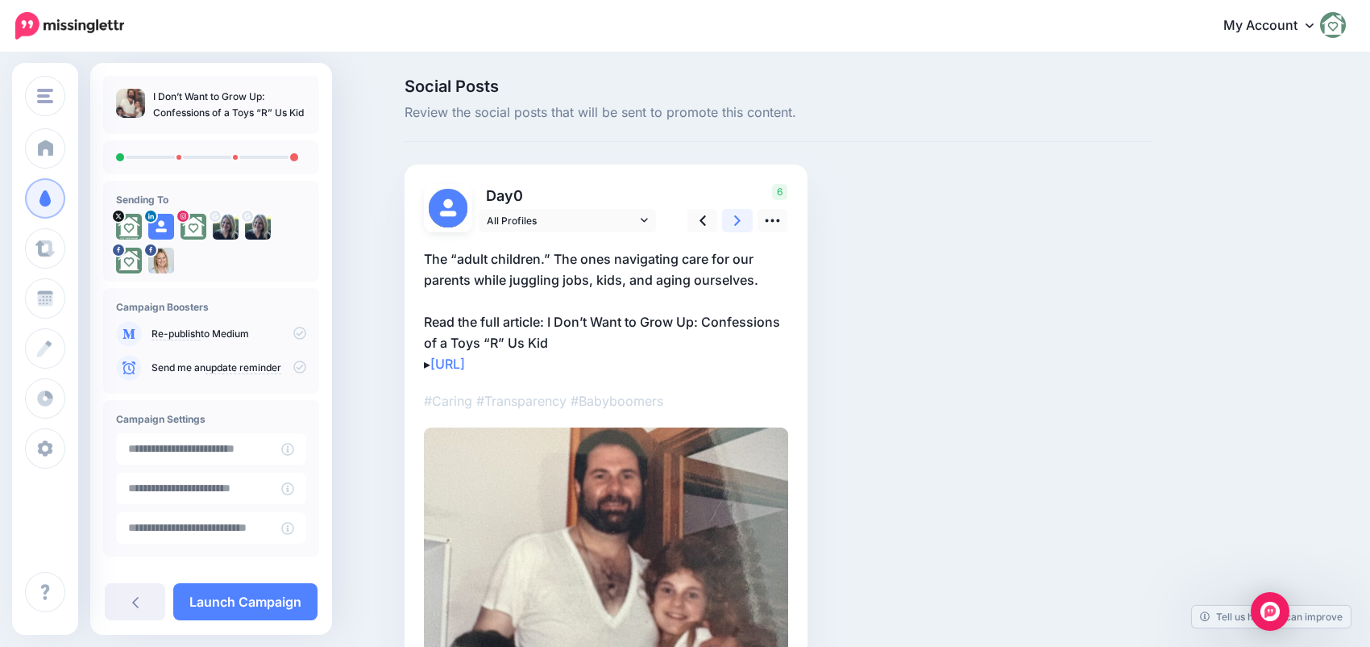
click at [741, 221] on icon at bounding box center [737, 220] width 6 height 17
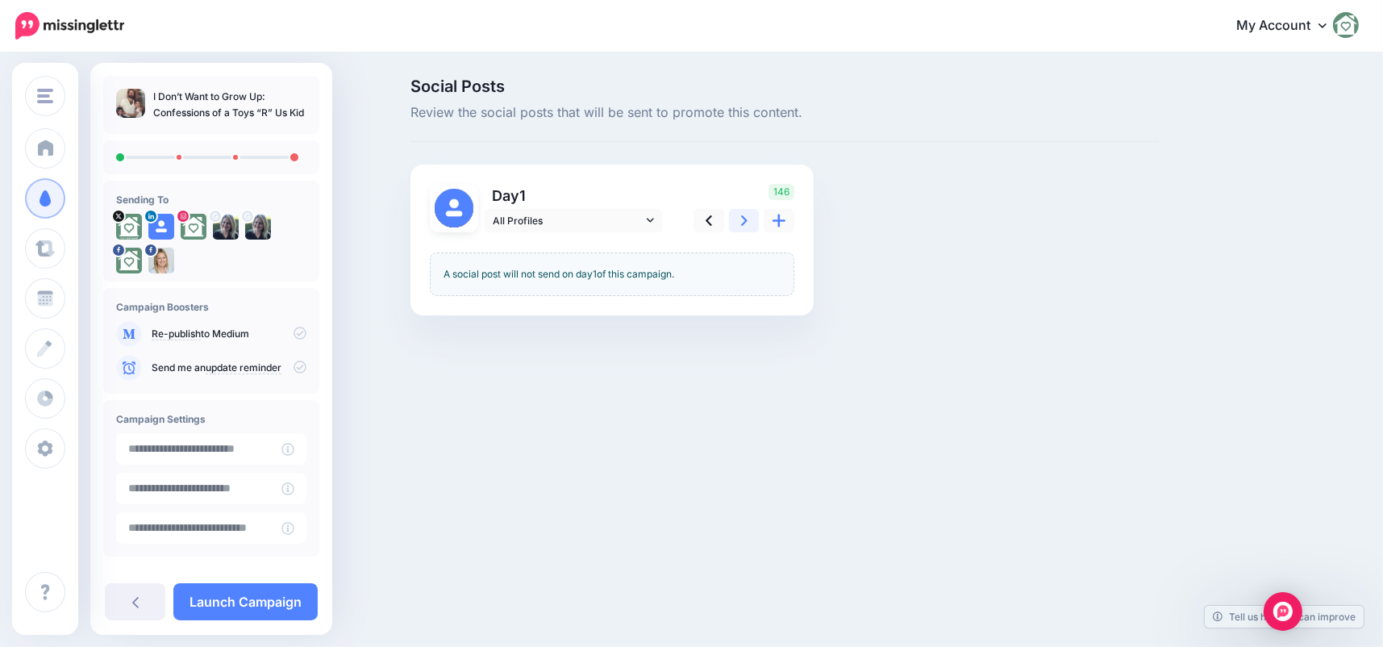
click at [742, 221] on icon at bounding box center [744, 220] width 6 height 17
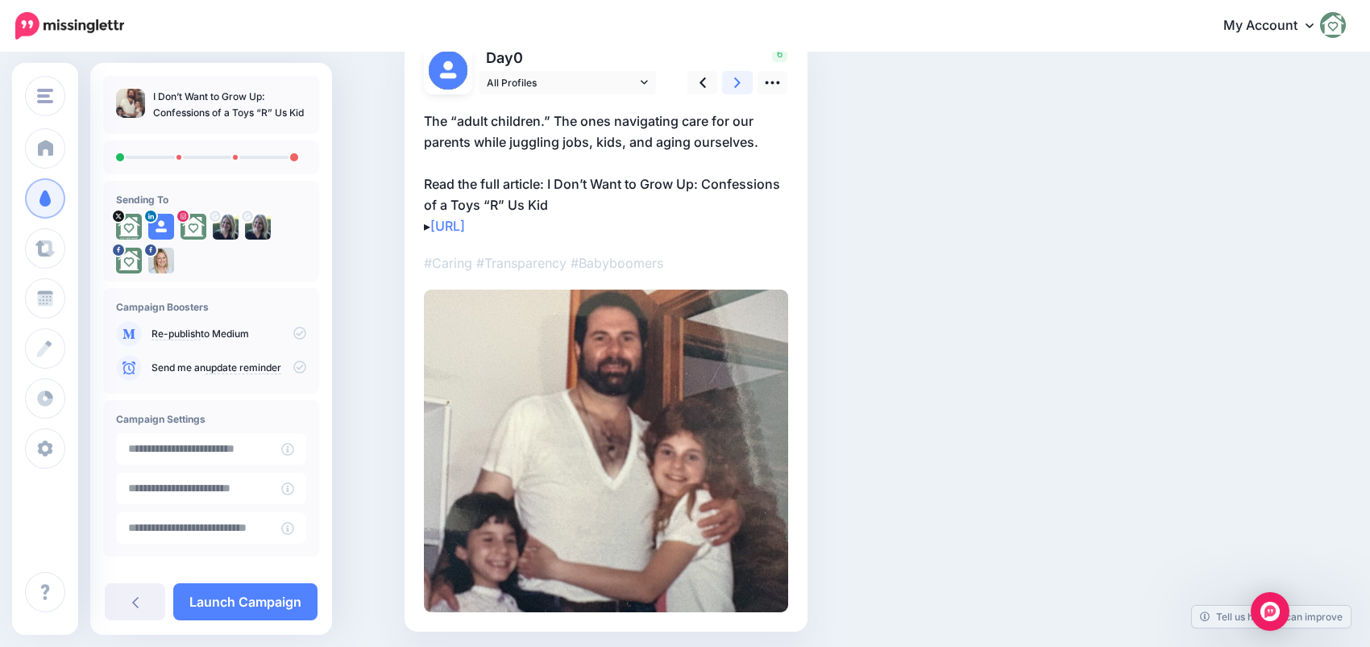
scroll to position [114, 0]
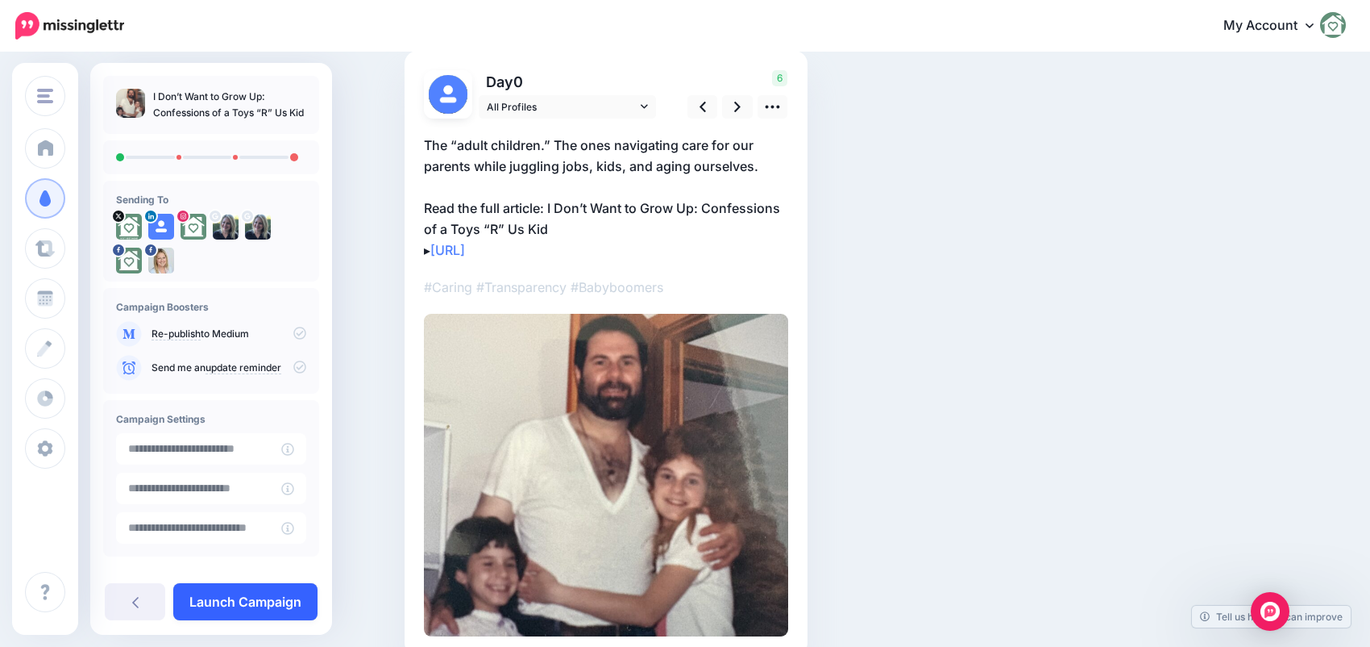
click at [248, 598] on link "Launch Campaign" at bounding box center [245, 601] width 144 height 37
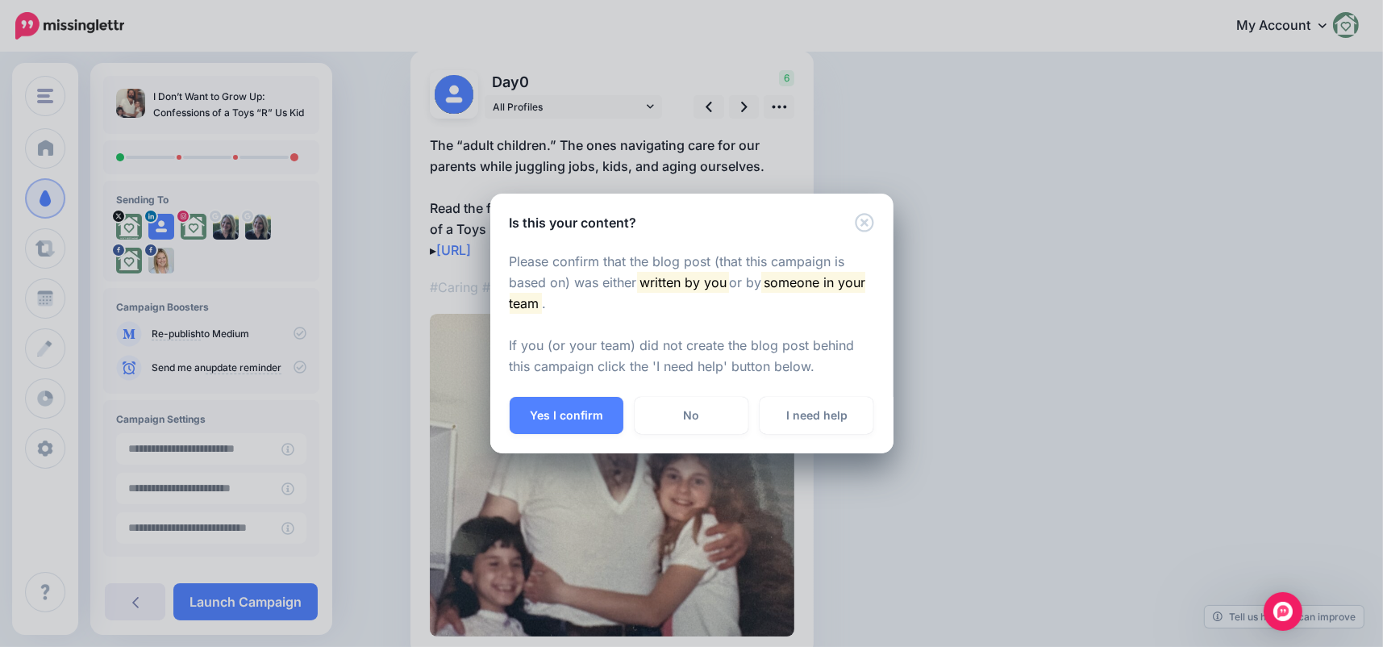
drag, startPoint x: 567, startPoint y: 404, endPoint x: 585, endPoint y: 462, distance: 60.9
click at [567, 405] on button "Yes I confirm" at bounding box center [566, 415] width 114 height 37
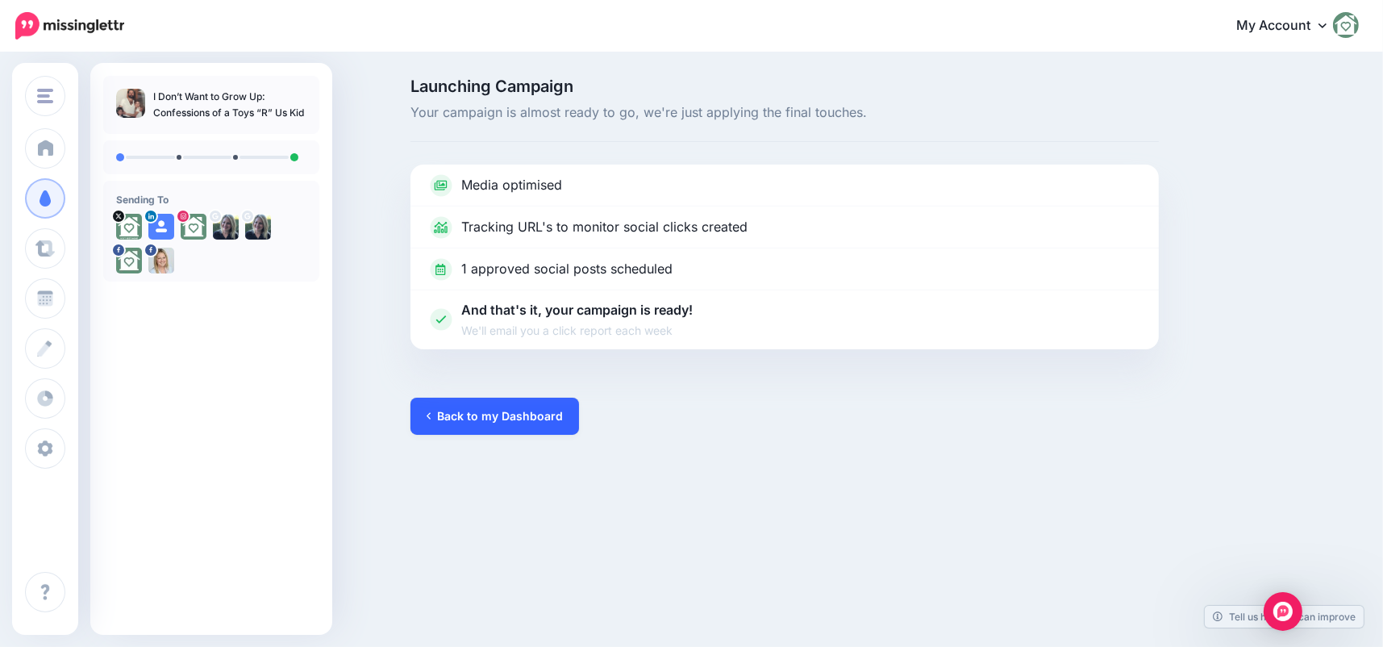
click at [488, 407] on link "Back to my Dashboard" at bounding box center [494, 415] width 168 height 37
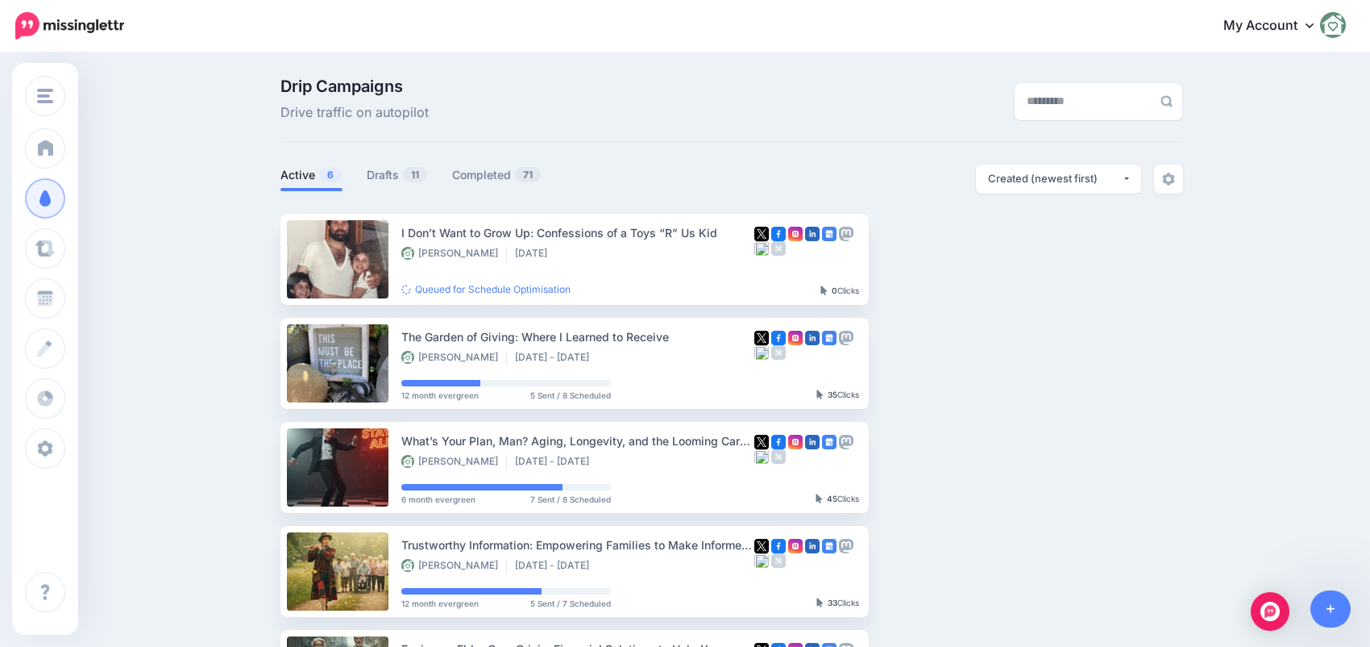
click at [390, 163] on div "Drip Campaigns Drive traffic on autopilot Active 6 11" at bounding box center [731, 451] width 927 height 746
click at [310, 174] on link "Active 6" at bounding box center [312, 174] width 62 height 19
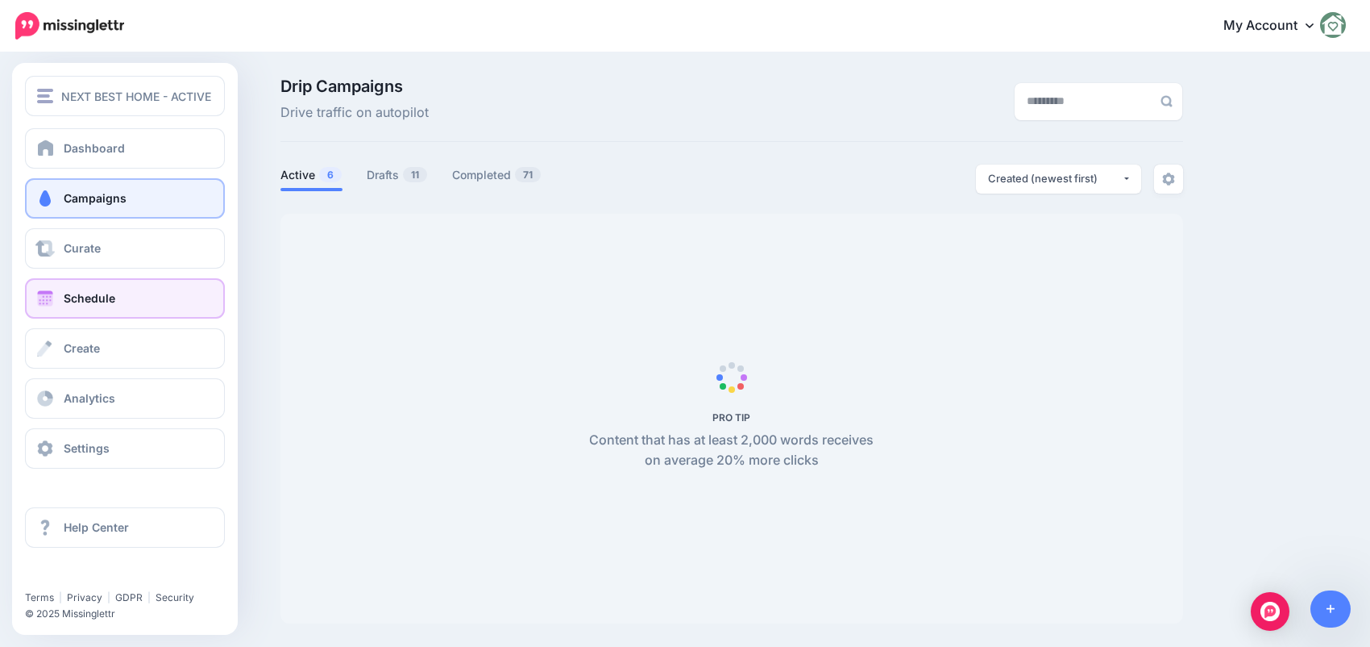
click at [48, 305] on span at bounding box center [45, 298] width 21 height 16
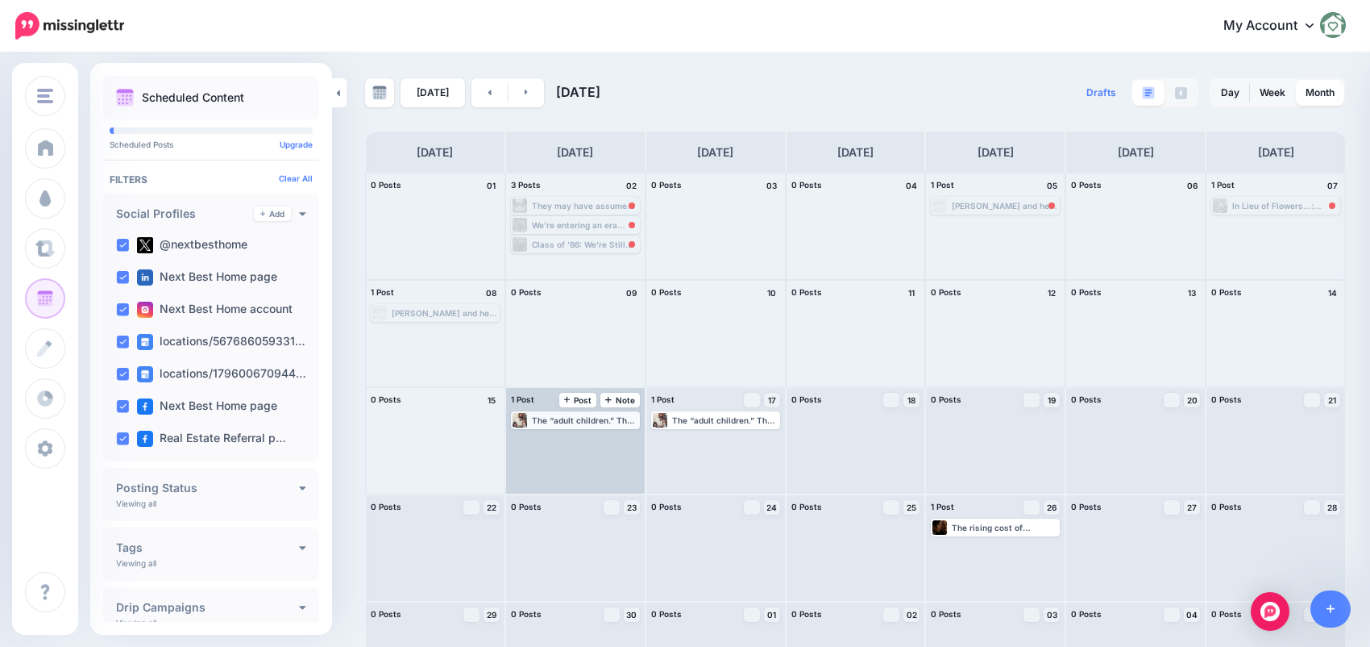
click at [551, 422] on div "The “adult children.” The ones navigating care for our parents while juggling j…" at bounding box center [585, 420] width 106 height 10
click at [605, 443] on img at bounding box center [603, 439] width 8 height 8
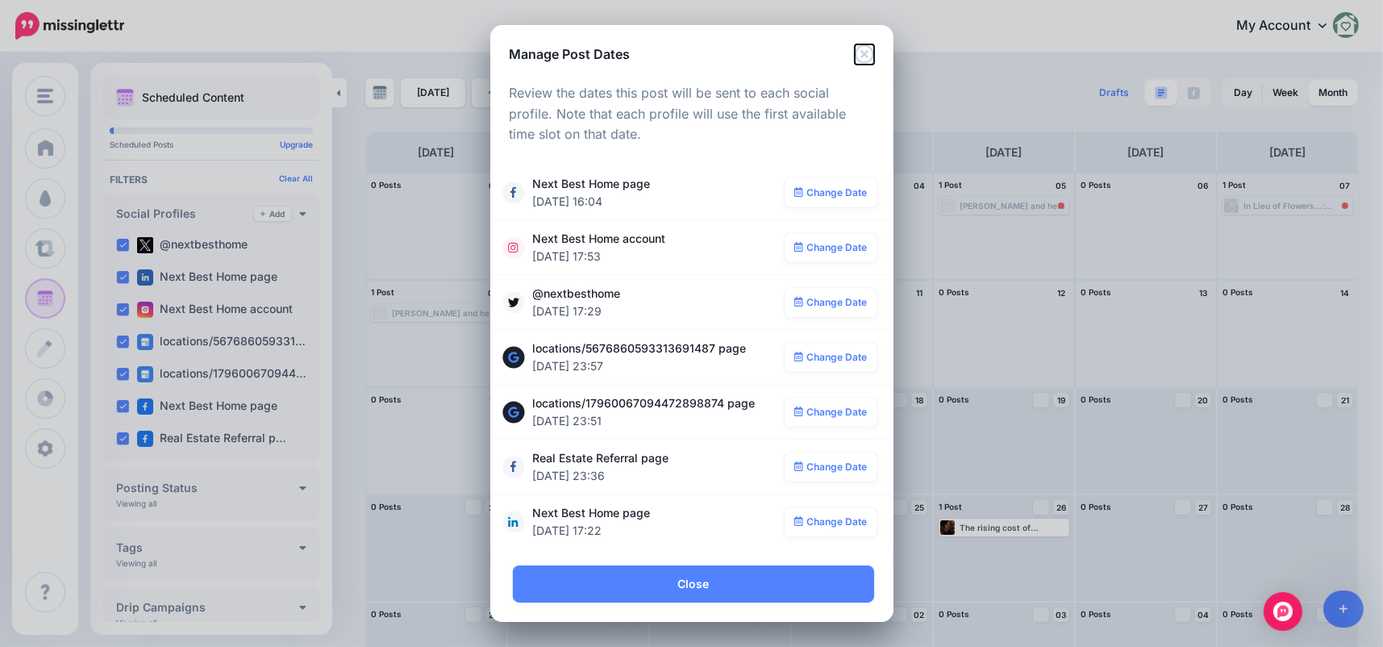
click at [867, 50] on icon "Close" at bounding box center [864, 53] width 19 height 19
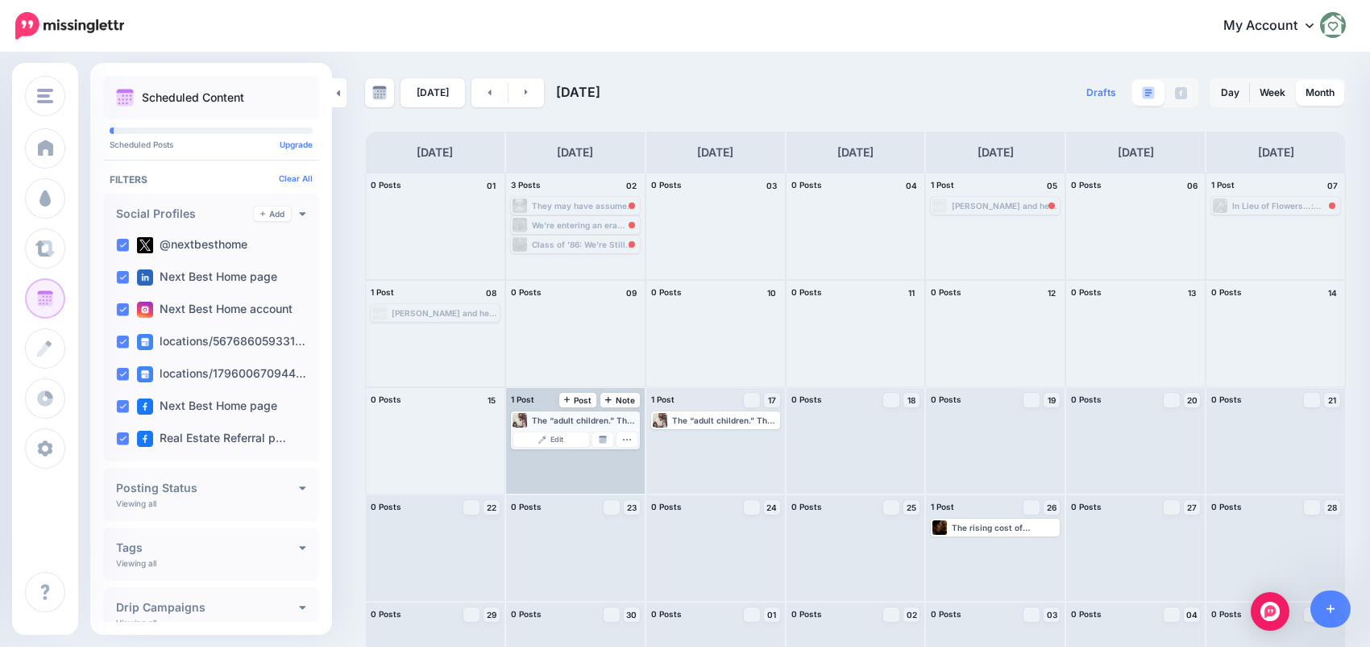
click at [551, 423] on div "The “adult children.” The ones navigating care for our parents while juggling j…" at bounding box center [585, 420] width 106 height 10
click at [547, 439] on div "The “adult children.” The ones navigating care for our parents while juggling j…" at bounding box center [575, 441] width 139 height 106
click at [546, 420] on div "The “adult children.” The ones navigating care for our parents while juggling j…" at bounding box center [585, 420] width 106 height 10
click at [544, 441] on img at bounding box center [543, 439] width 8 height 8
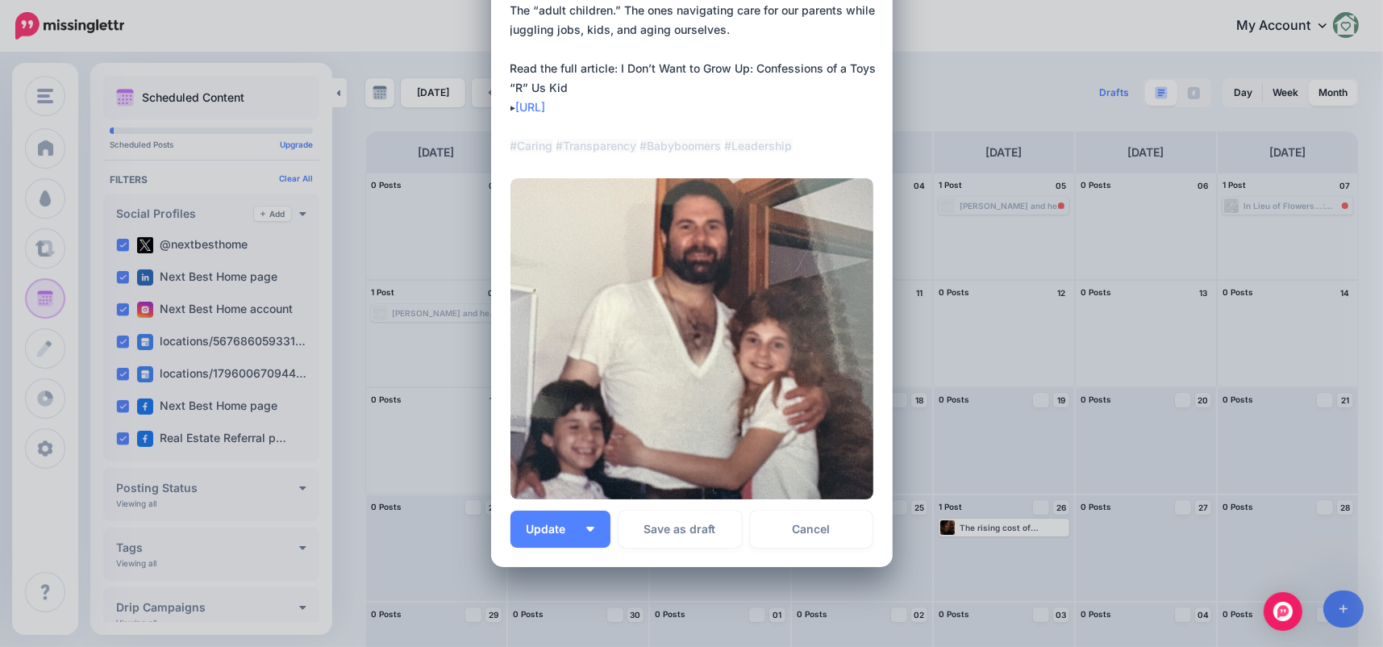
scroll to position [205, 0]
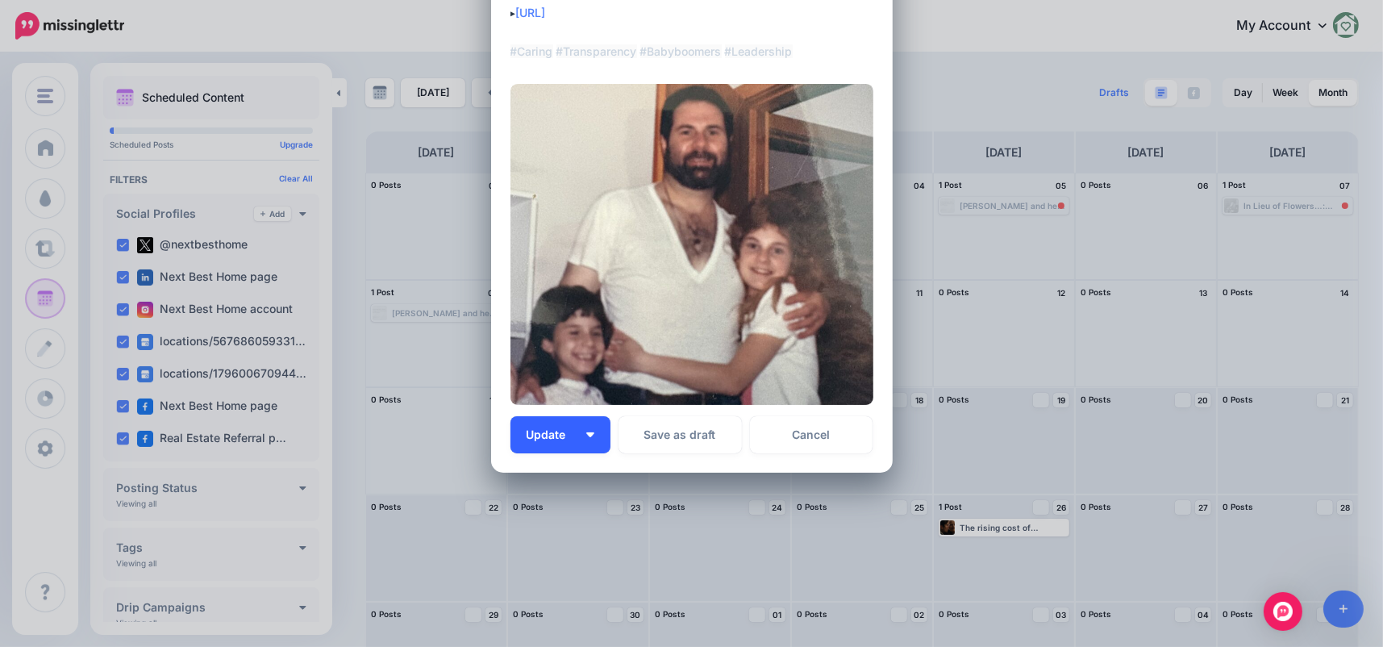
click at [579, 446] on button "Update" at bounding box center [560, 434] width 100 height 37
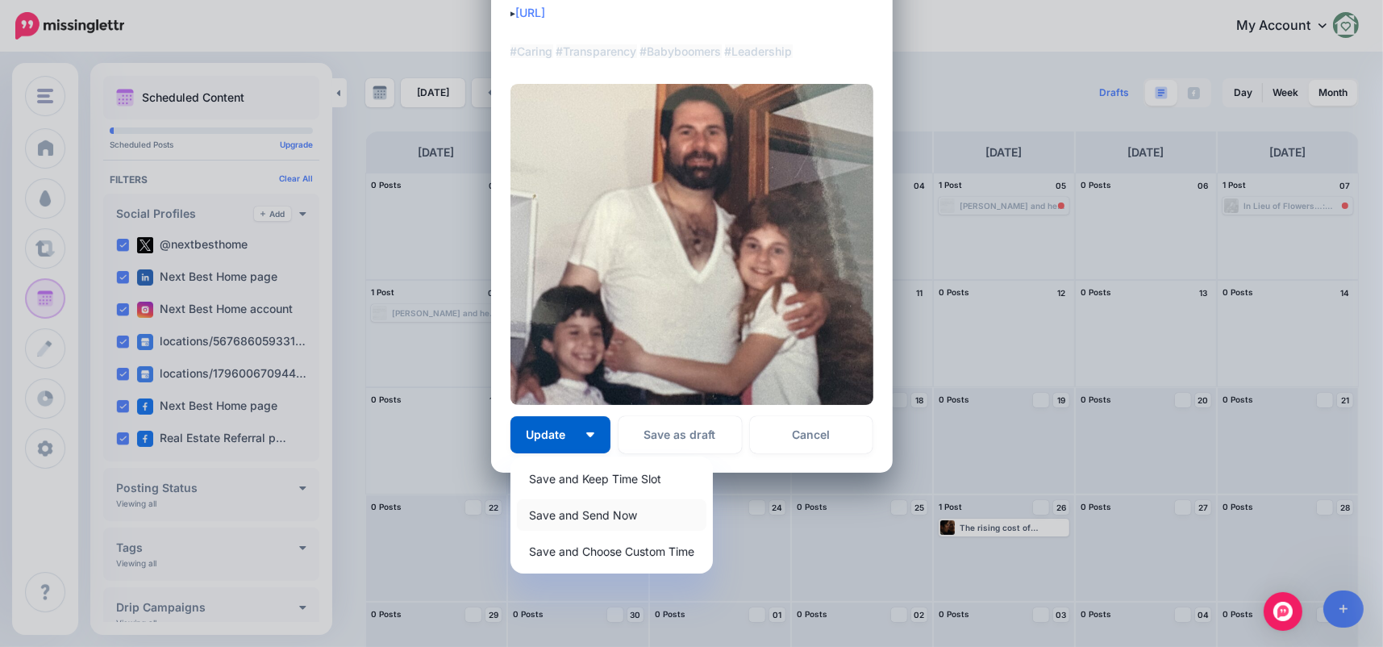
click at [557, 518] on link "Save and Send Now" at bounding box center [611, 514] width 189 height 31
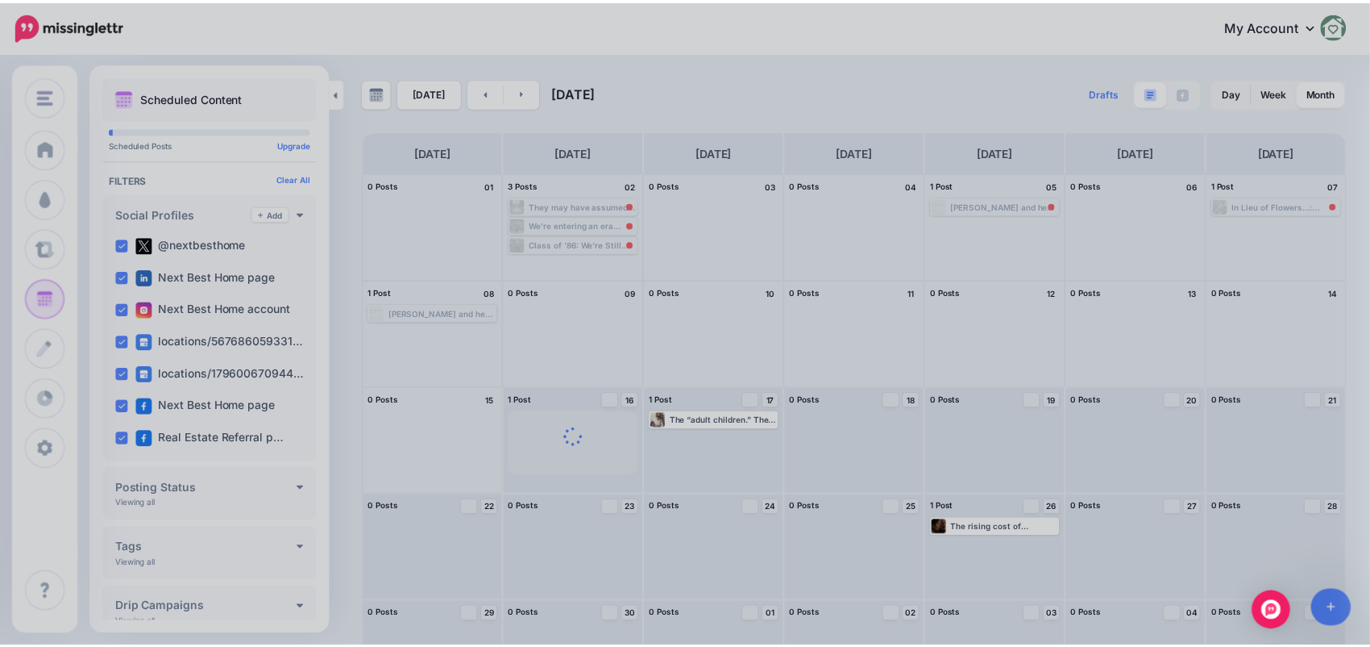
scroll to position [0, 0]
